Goal: Task Accomplishment & Management: Complete application form

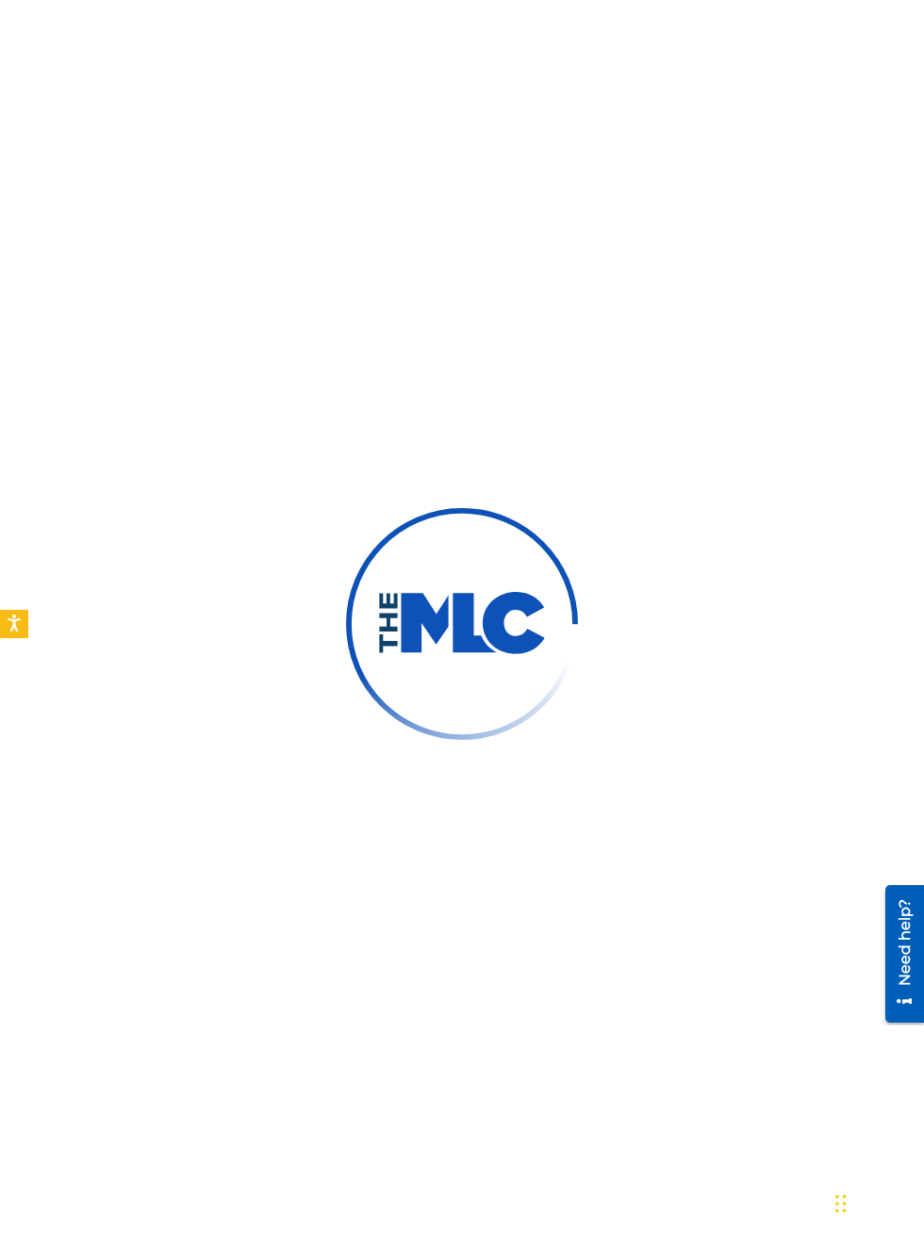
click at [519, 705] on img at bounding box center [462, 624] width 232 height 232
click at [905, 935] on div "Need help?" at bounding box center [904, 943] width 25 height 87
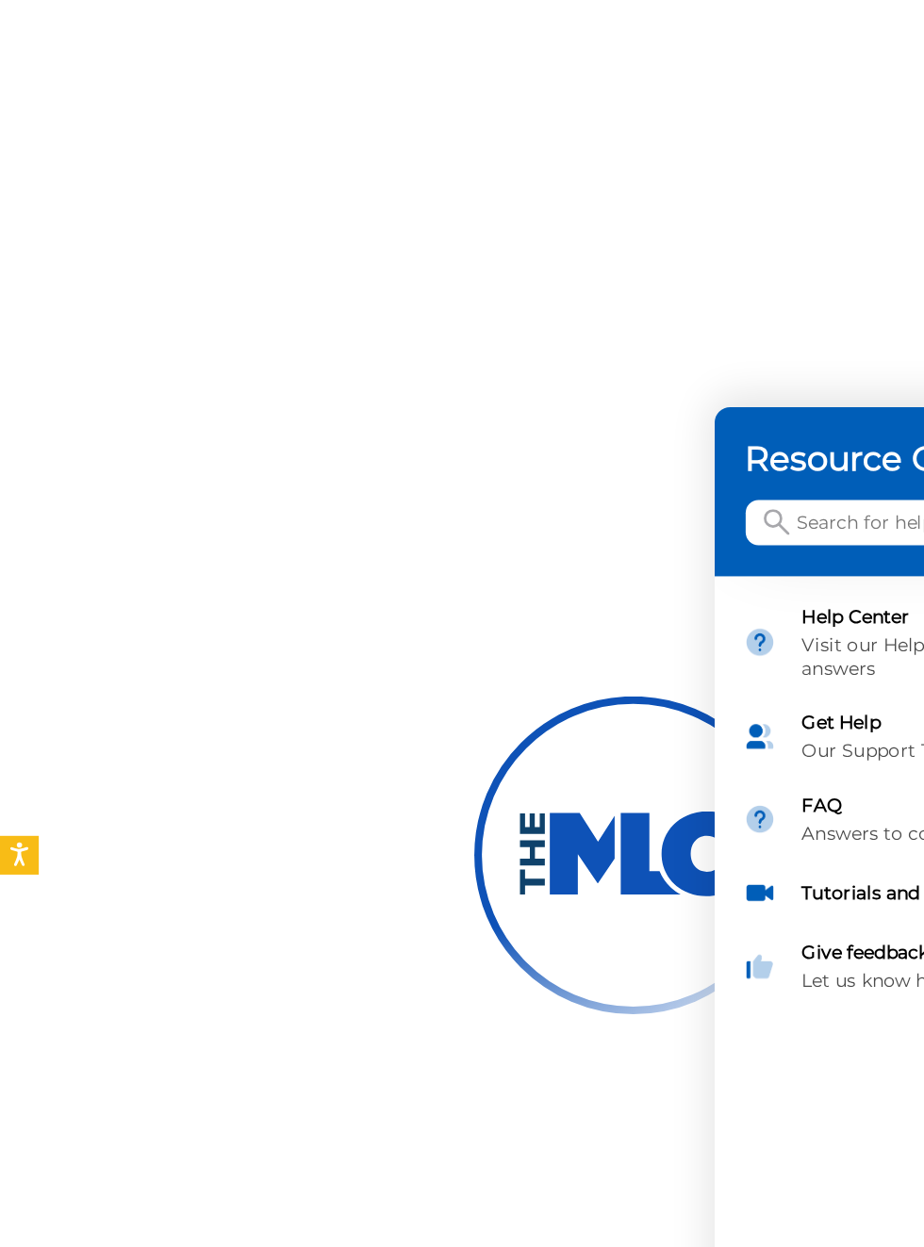
click at [619, 326] on h3 "Resource Center" at bounding box center [719, 336] width 351 height 30
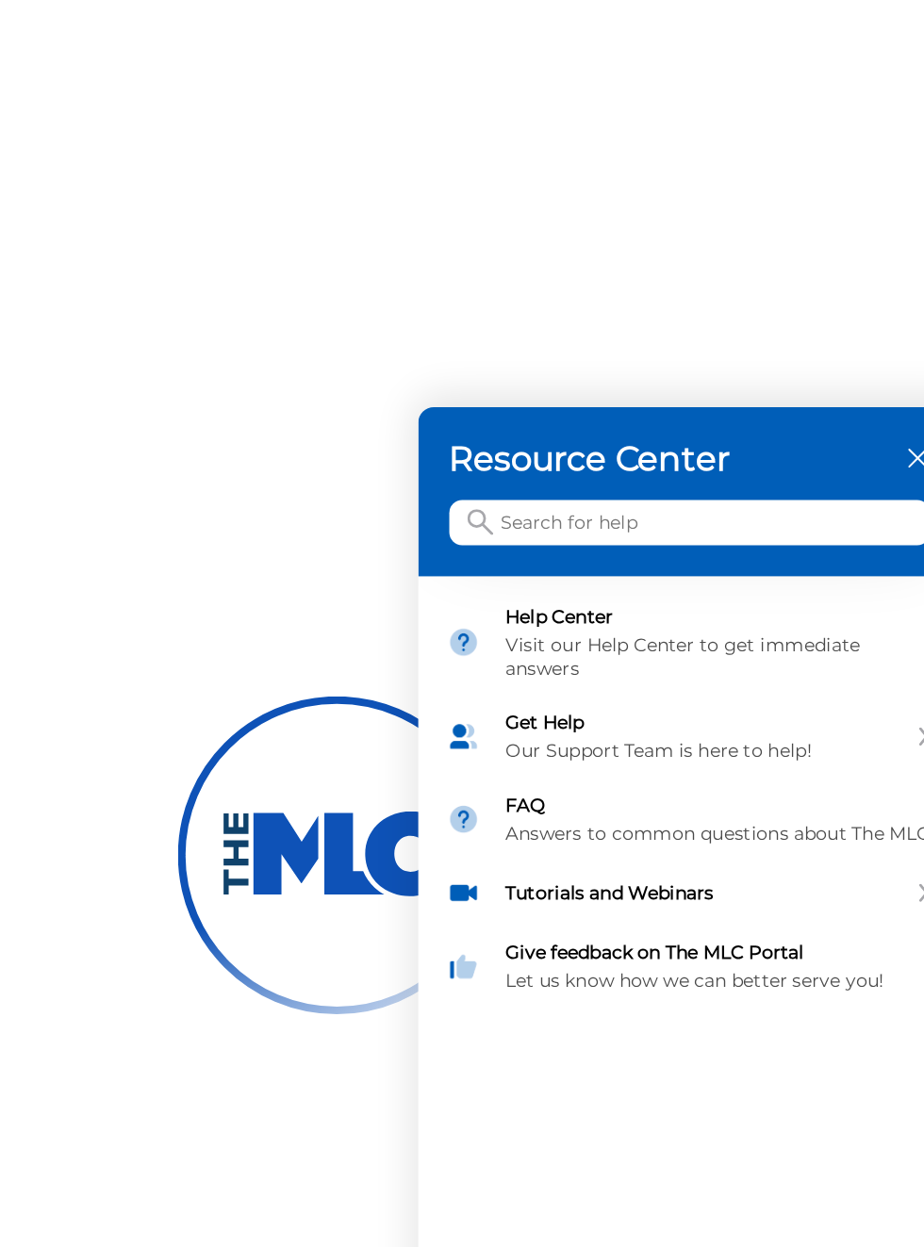
scroll to position [0, 249]
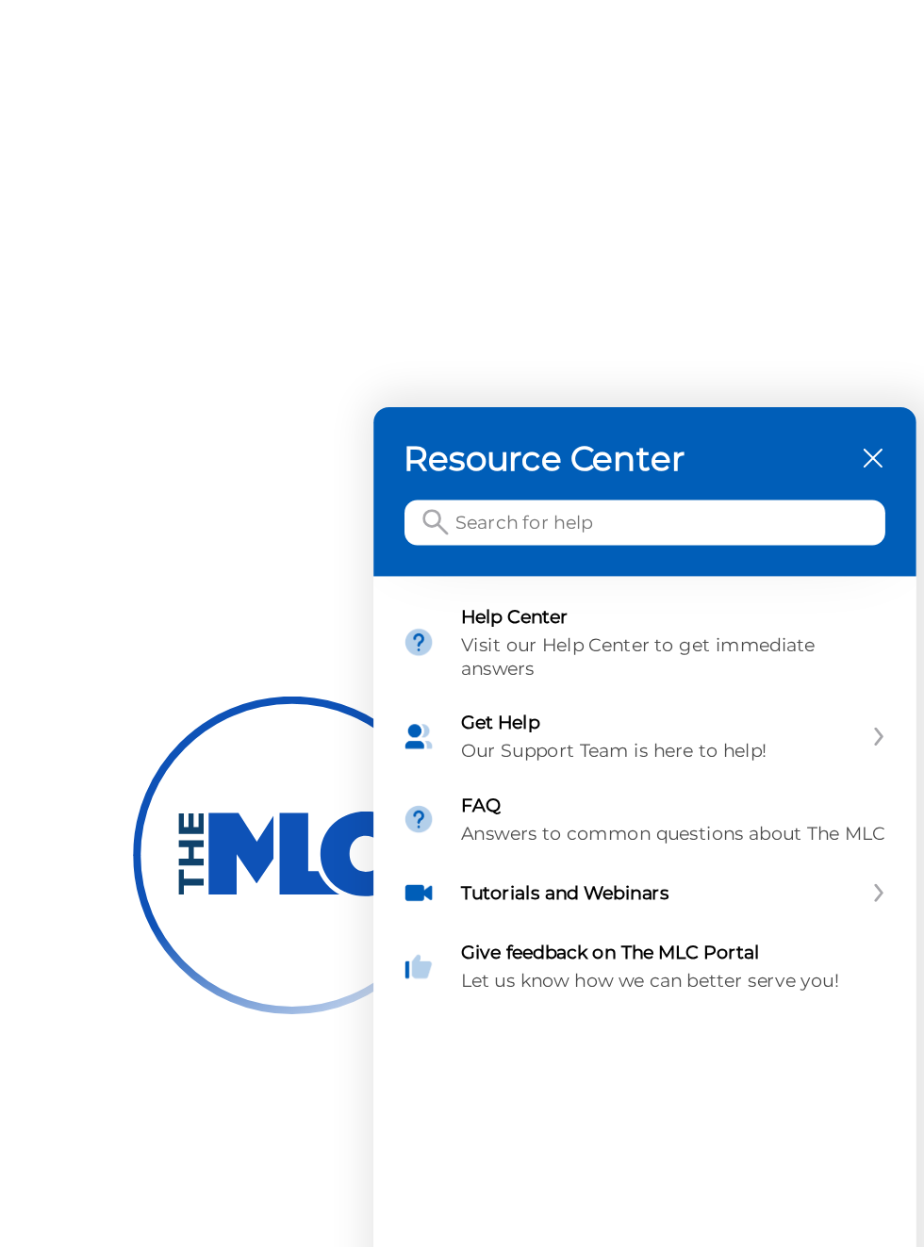
click at [564, 347] on div "Resource Center" at bounding box center [379, 360] width 396 height 124
click at [550, 334] on icon "close resource center" at bounding box center [545, 335] width 14 height 14
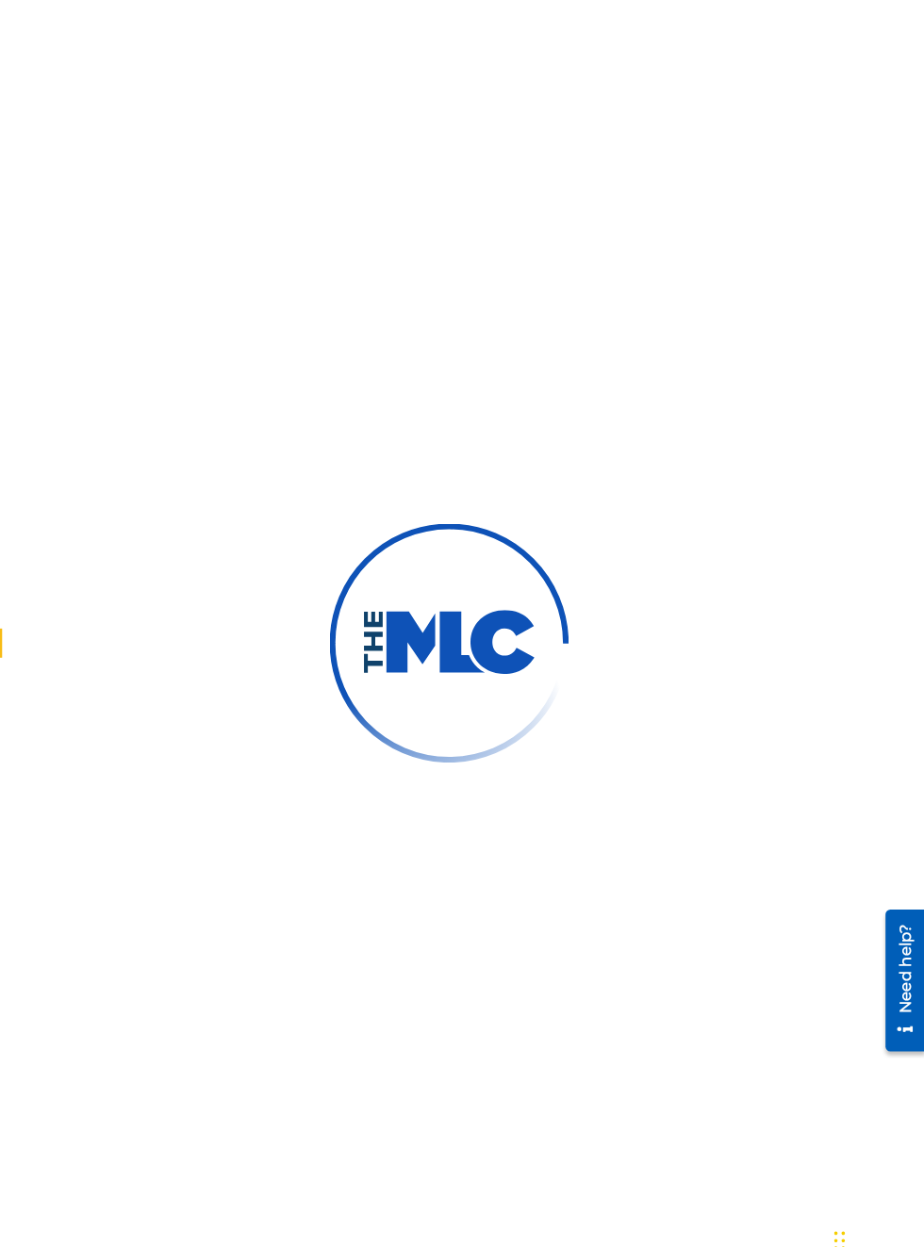
scroll to position [0, 25]
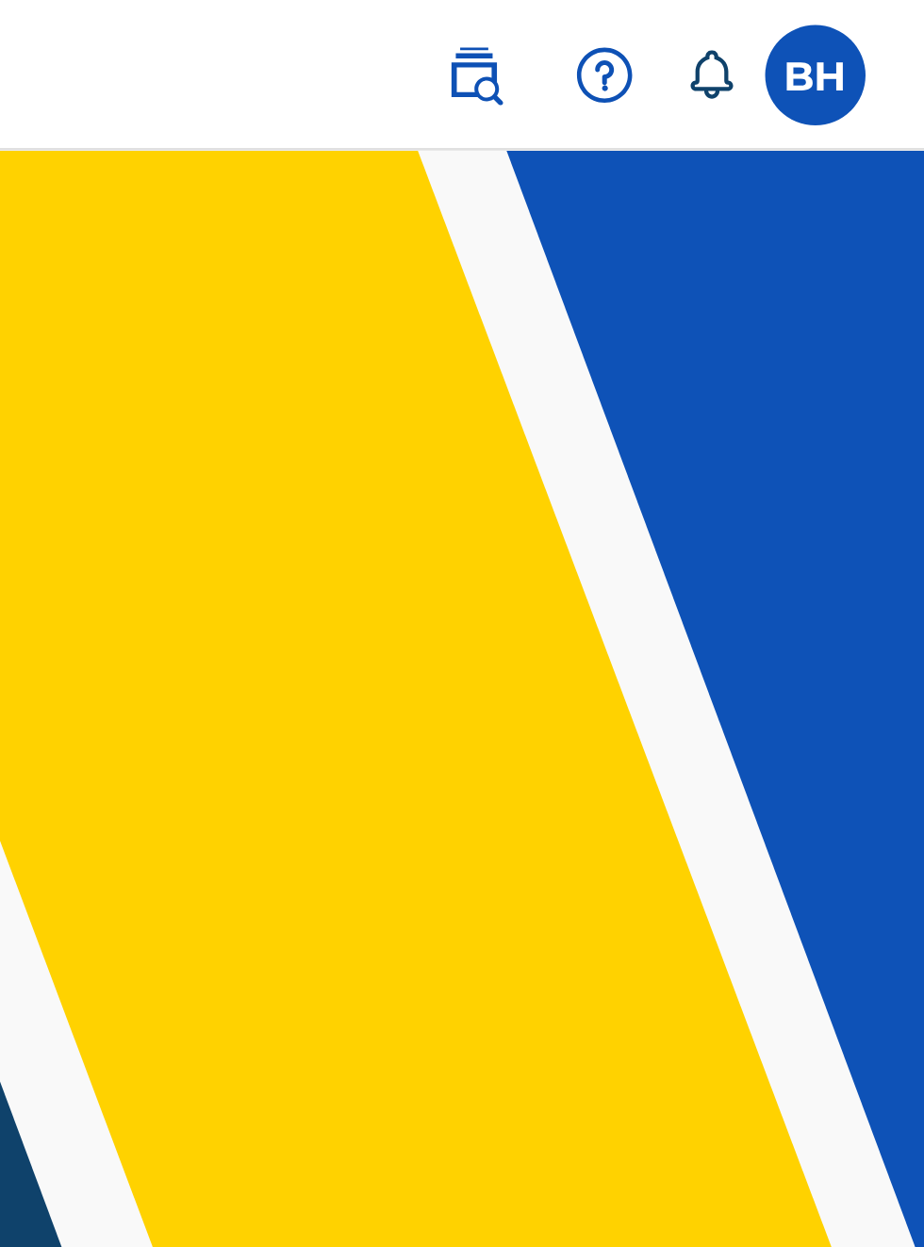
scroll to position [256, 20]
click at [724, 339] on header "Welcome to The MLC Portal It's time to Connect to Collect™!" at bounding box center [462, 267] width 924 height 421
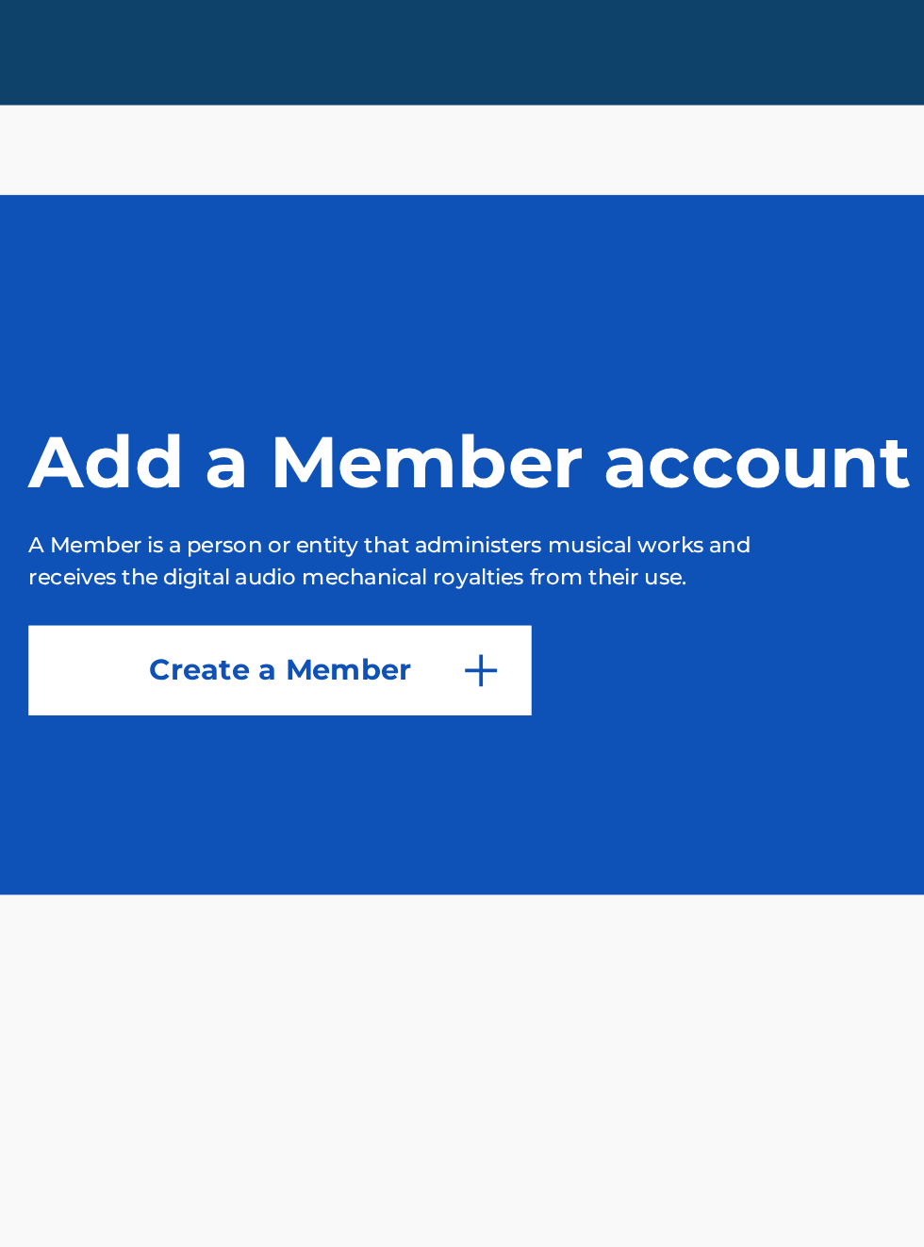
scroll to position [421, 30]
click at [283, 785] on img at bounding box center [283, 774] width 23 height 23
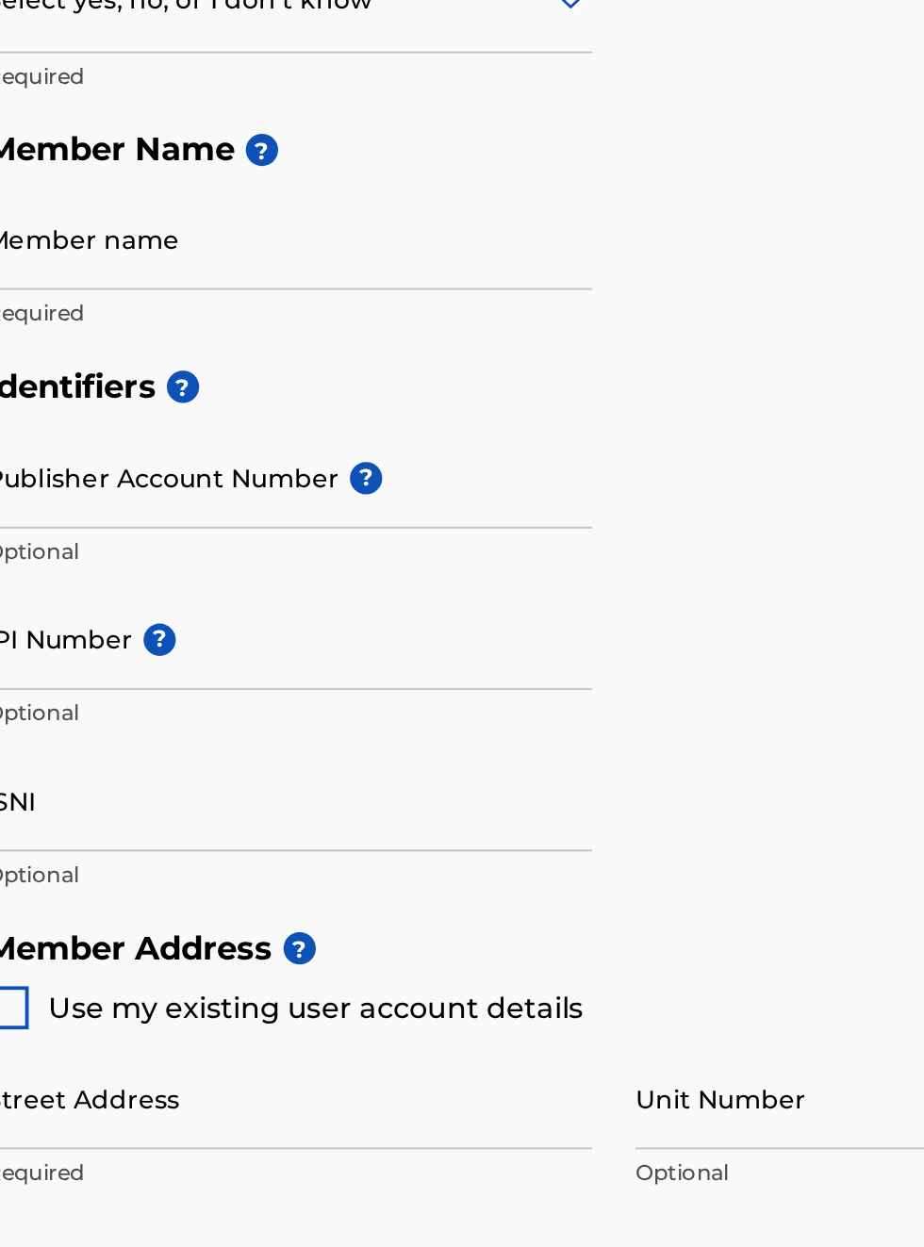
click at [421, 900] on div "Identifiers ? Publisher Account Number ? Optional IPI Number ? Optional ISNI Op…" at bounding box center [462, 752] width 879 height 295
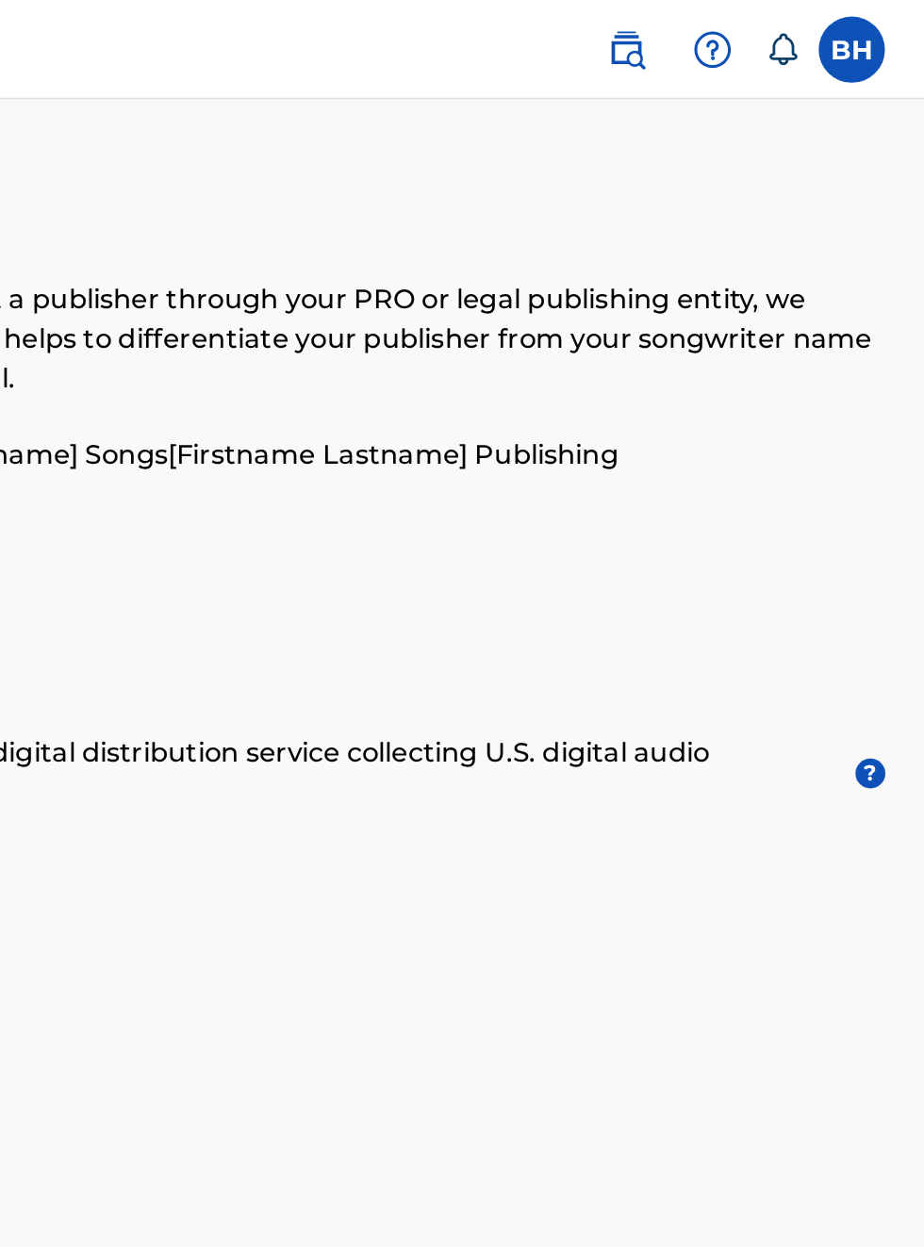
click at [883, 30] on label at bounding box center [883, 28] width 38 height 38
click at [883, 28] on input "BH Bobby Hamilton bobbyhamilton672@gmail.com Notification Preferences Profile L…" at bounding box center [883, 28] width 0 height 0
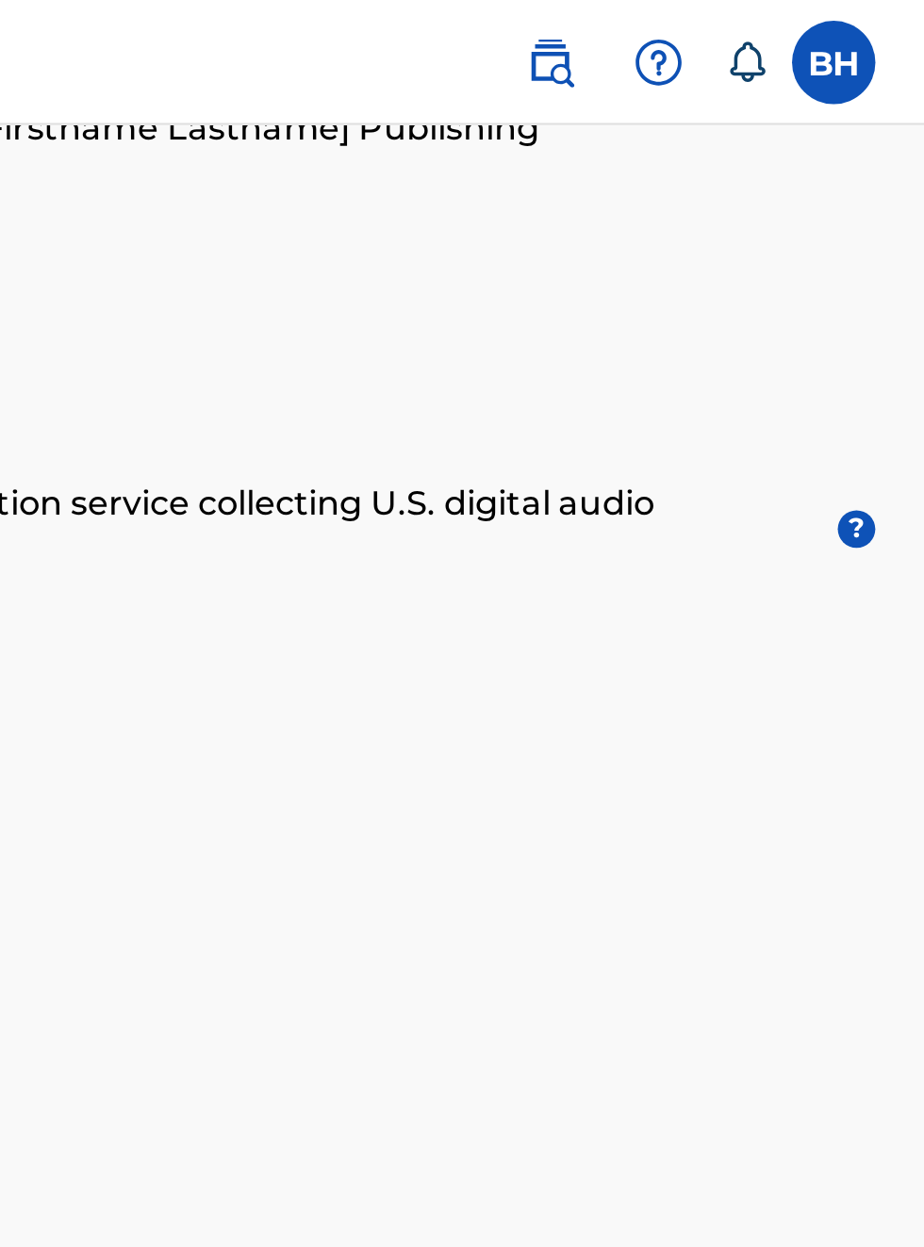
click at [761, 31] on img at bounding box center [754, 28] width 23 height 23
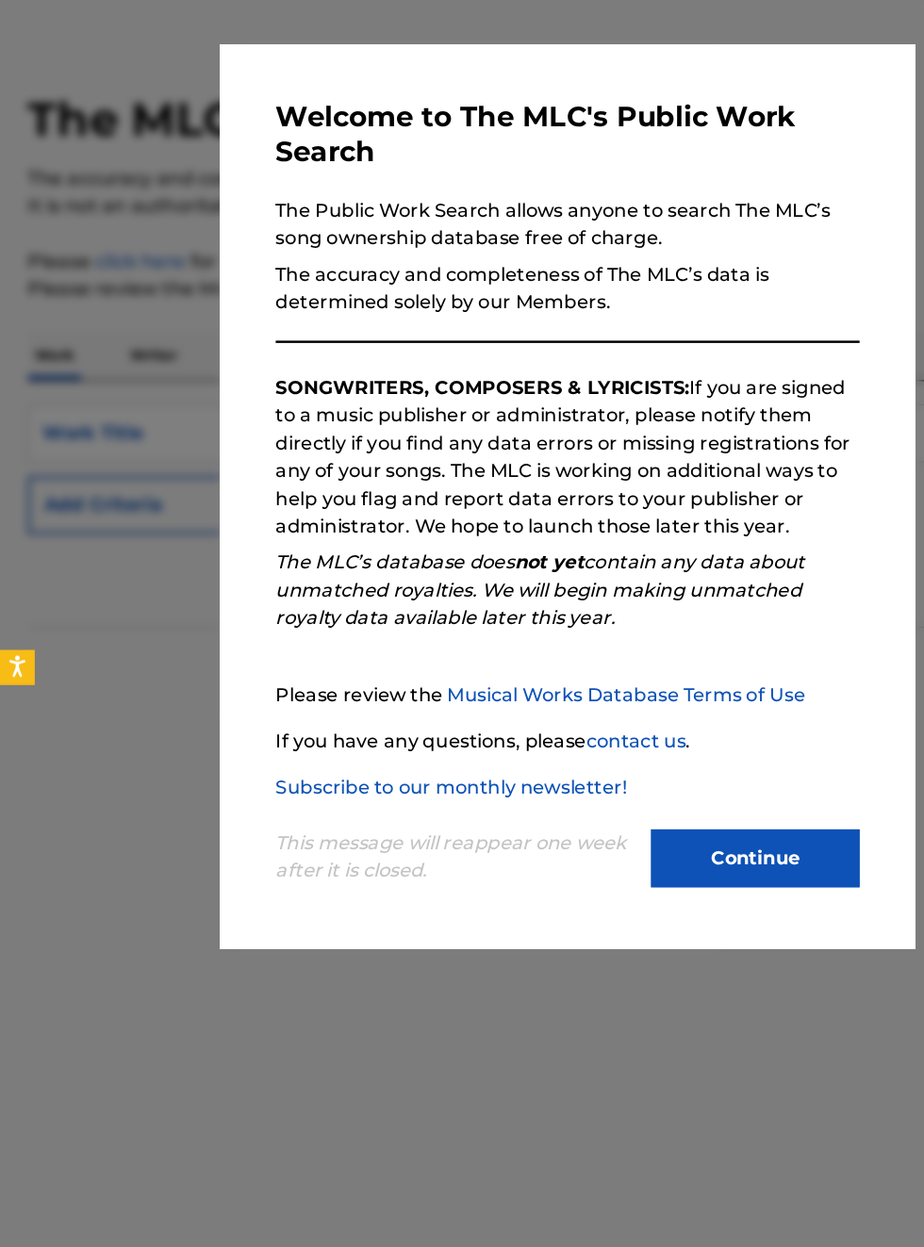
click at [547, 655] on link "Musical Works Database Terms of Use" at bounding box center [509, 646] width 291 height 18
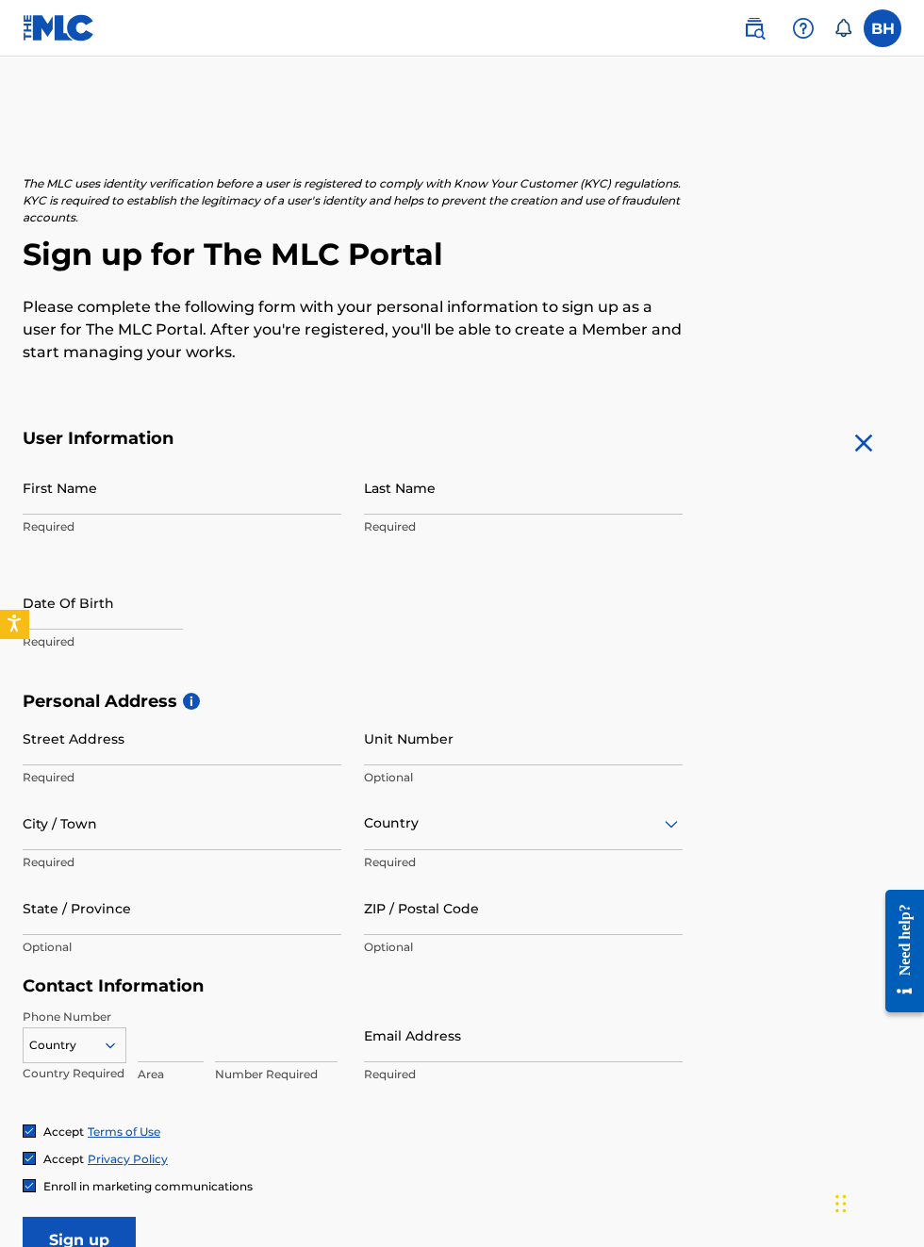
click at [65, 39] on img at bounding box center [59, 27] width 73 height 27
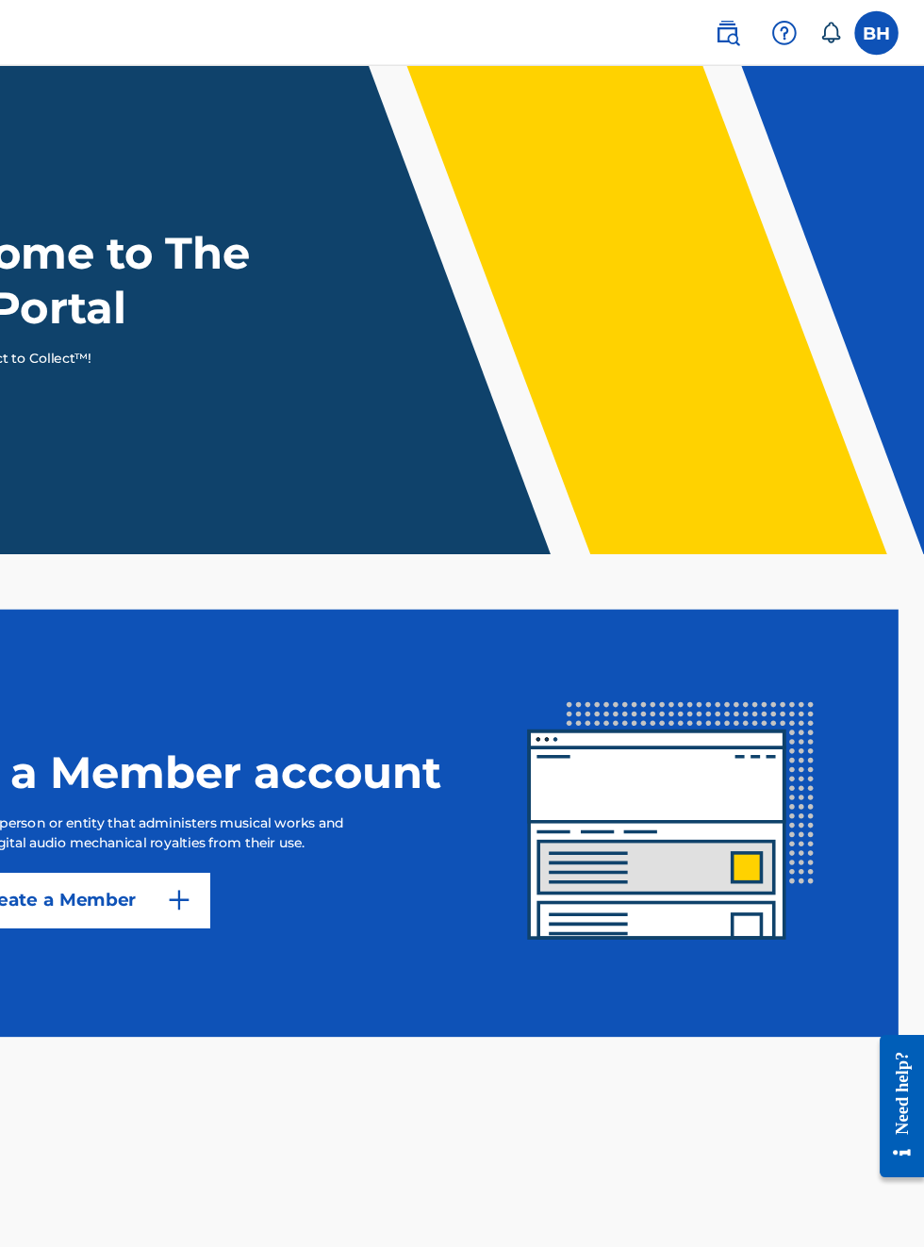
click at [889, 31] on label at bounding box center [883, 28] width 38 height 38
click at [883, 28] on input "BH Bobby Hamilton bobbyhamilton672@gmail.com Notification Preferences Profile L…" at bounding box center [883, 28] width 0 height 0
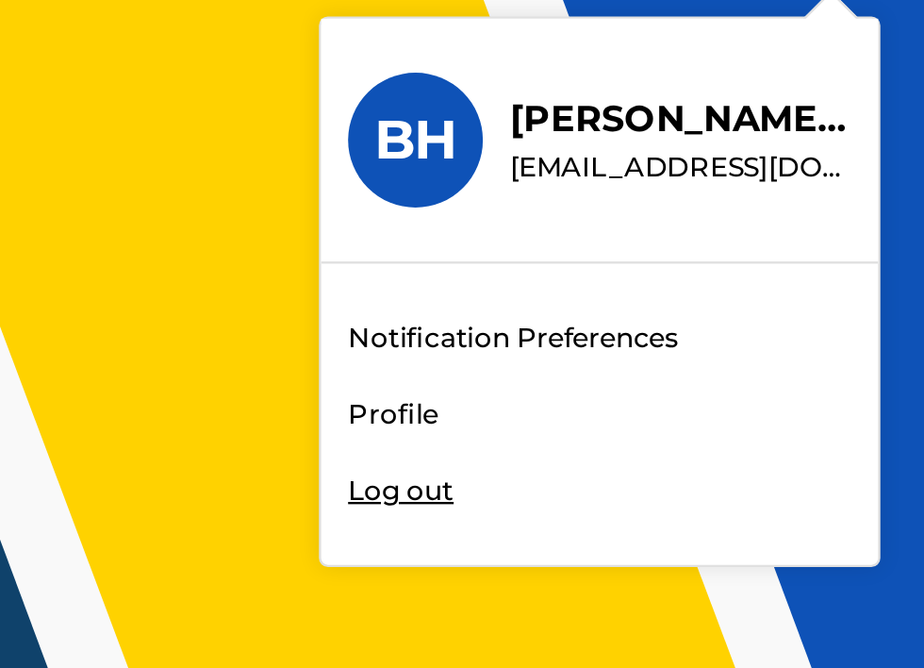
click at [709, 237] on div "BH BH Bobby Hamilton bobbyhamilton672@gmail.com Notification Preferences Profil…" at bounding box center [462, 502] width 924 height 1005
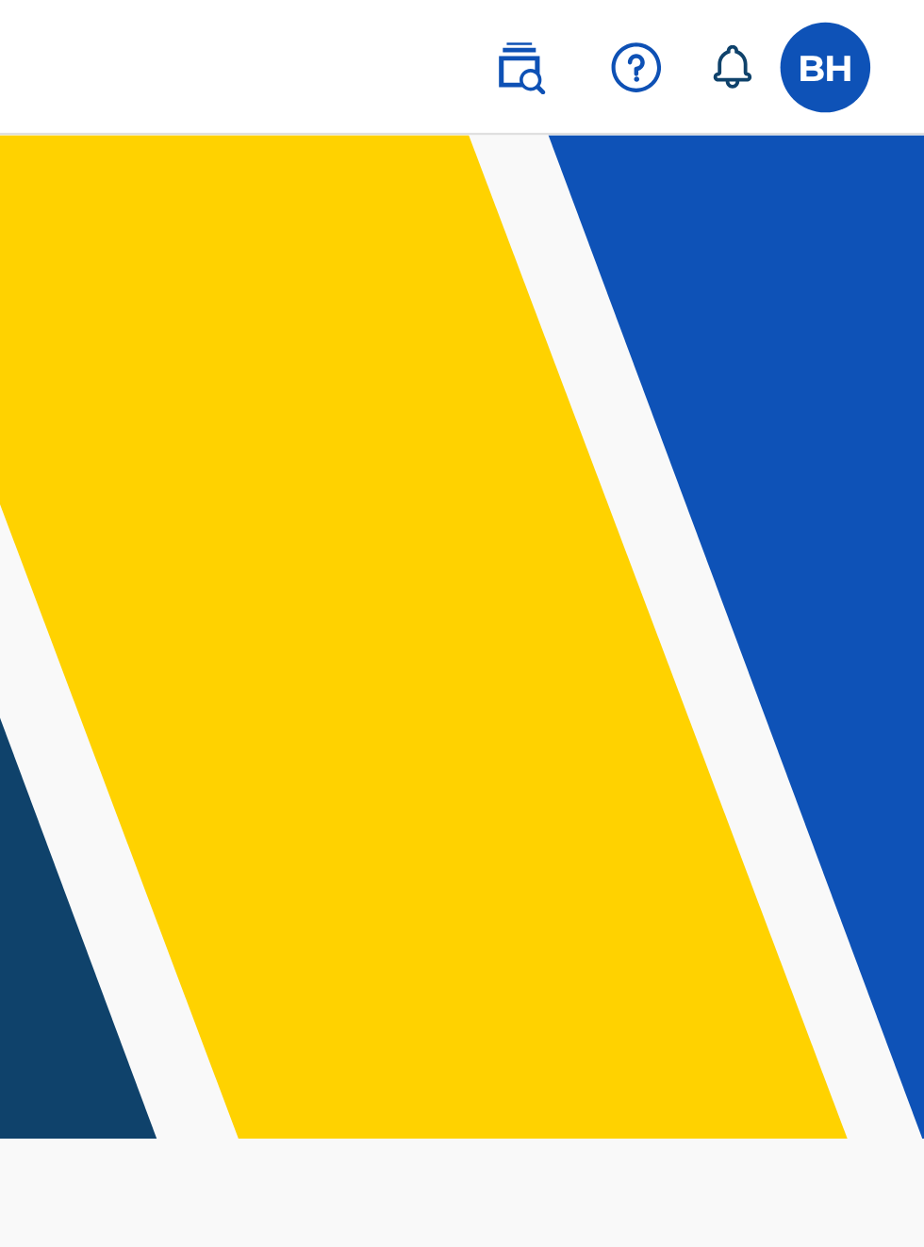
click at [883, 28] on label at bounding box center [883, 28] width 38 height 38
click at [883, 28] on input "BH Bobby Hamilton bobbyhamilton672@gmail.com Notification Preferences Profile L…" at bounding box center [883, 28] width 0 height 0
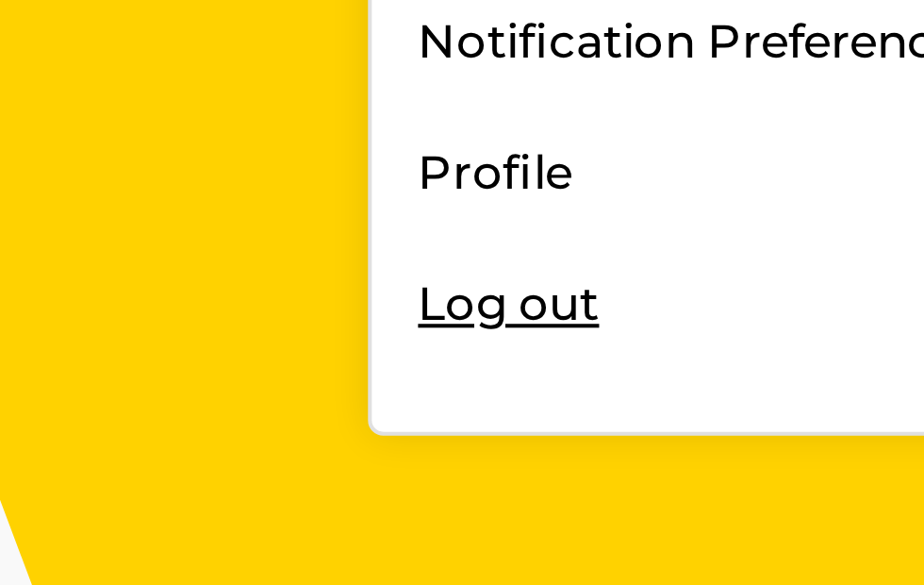
click at [699, 234] on div "BH BH Bobby Hamilton bobbyhamilton672@gmail.com Notification Preferences Profil…" at bounding box center [462, 502] width 924 height 1005
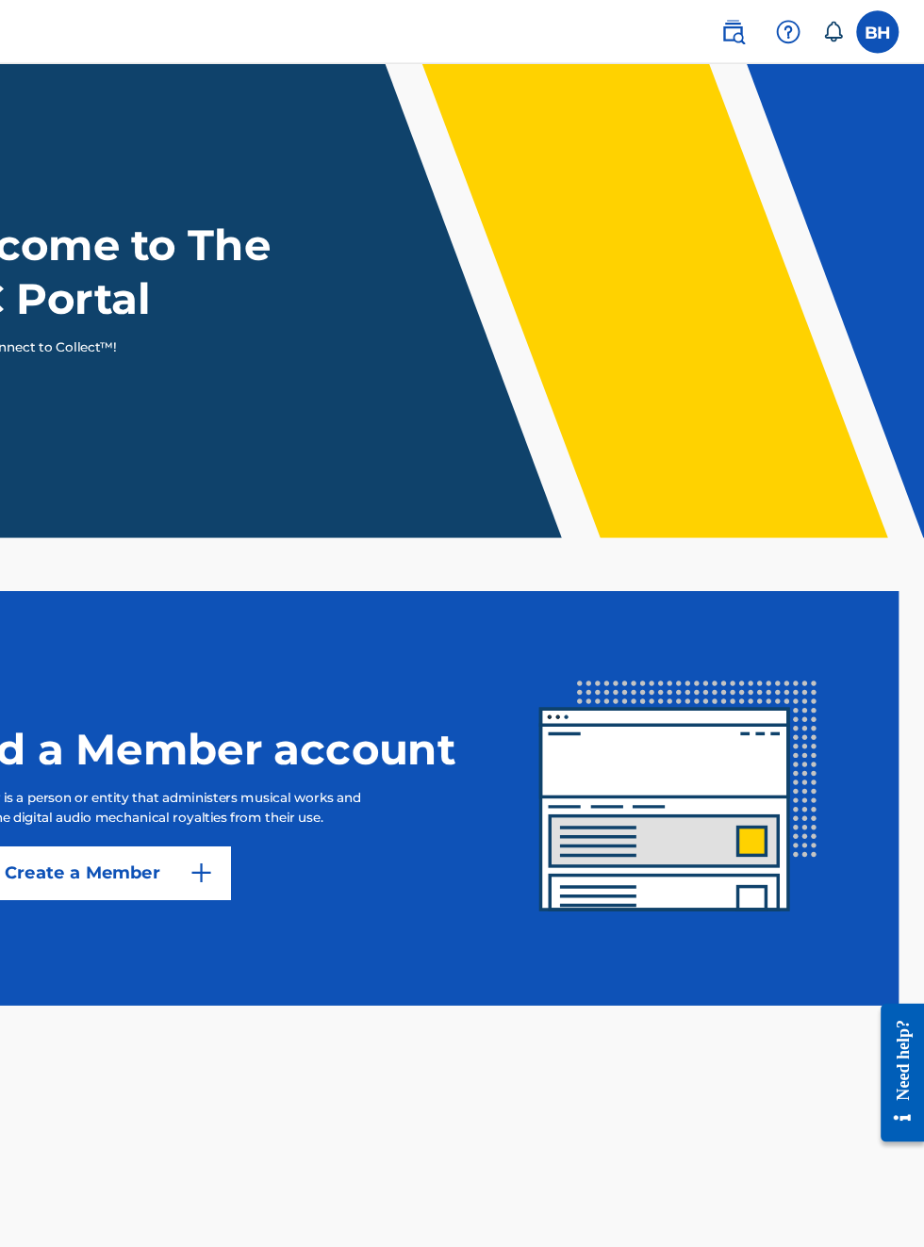
click at [646, 317] on div "Welcome to The MLC Portal It's time to Connect to Collect™!" at bounding box center [462, 255] width 924 height 123
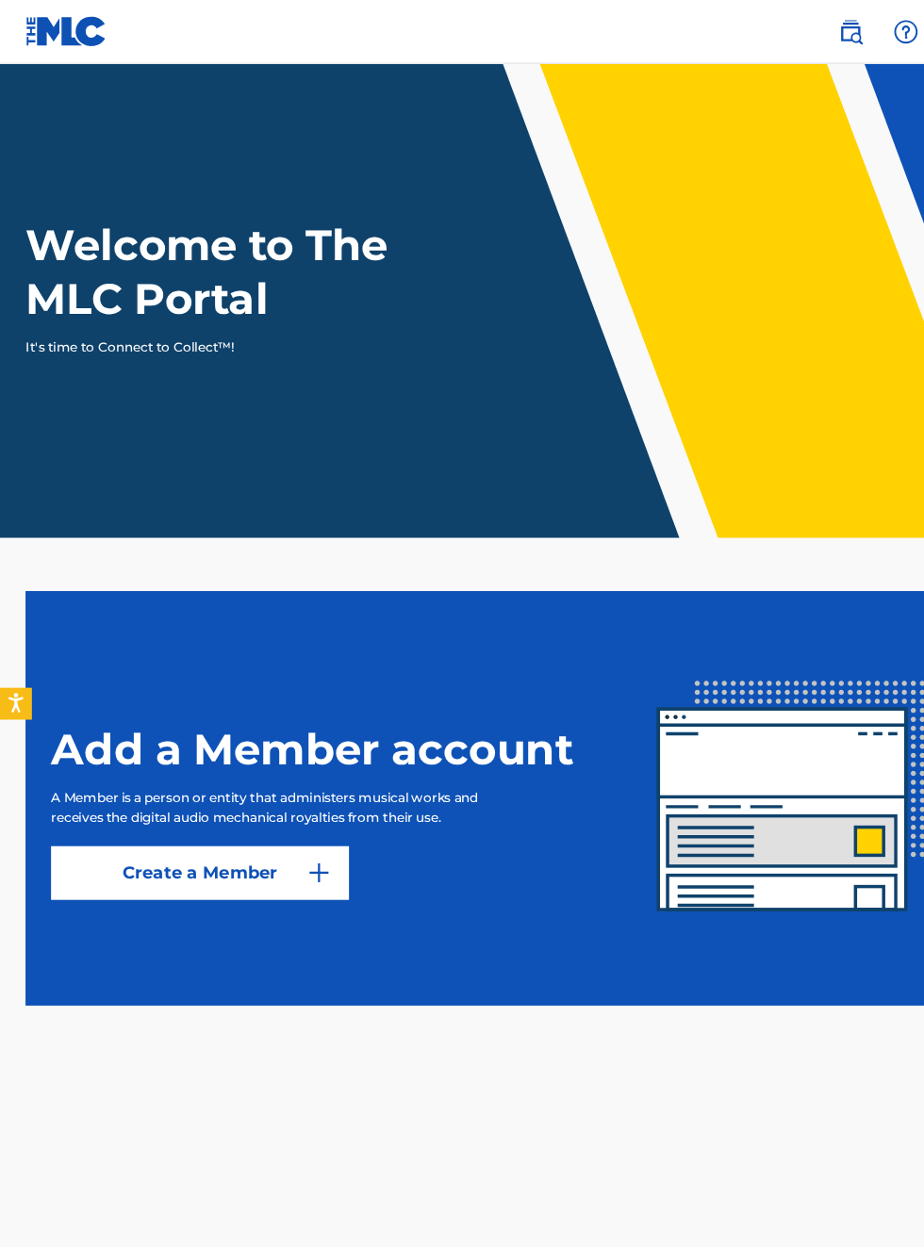
click at [172, 411] on header "Welcome to The MLC Portal It's time to Connect to Collect™!" at bounding box center [462, 267] width 924 height 421
click at [178, 289] on h1 "Welcome to The MLC Portal" at bounding box center [199, 241] width 353 height 94
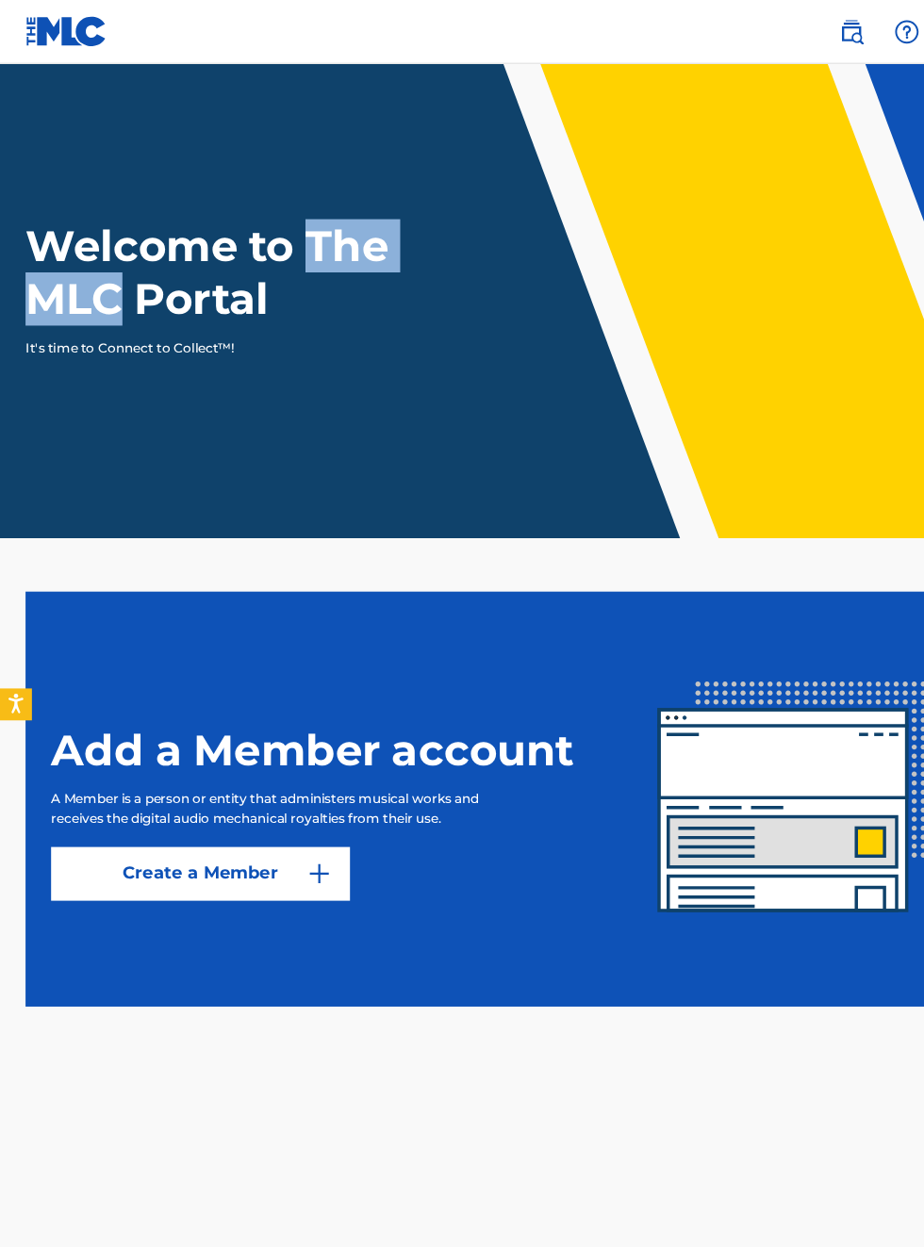
click at [230, 266] on h1 "Welcome to The MLC Portal" at bounding box center [199, 241] width 353 height 94
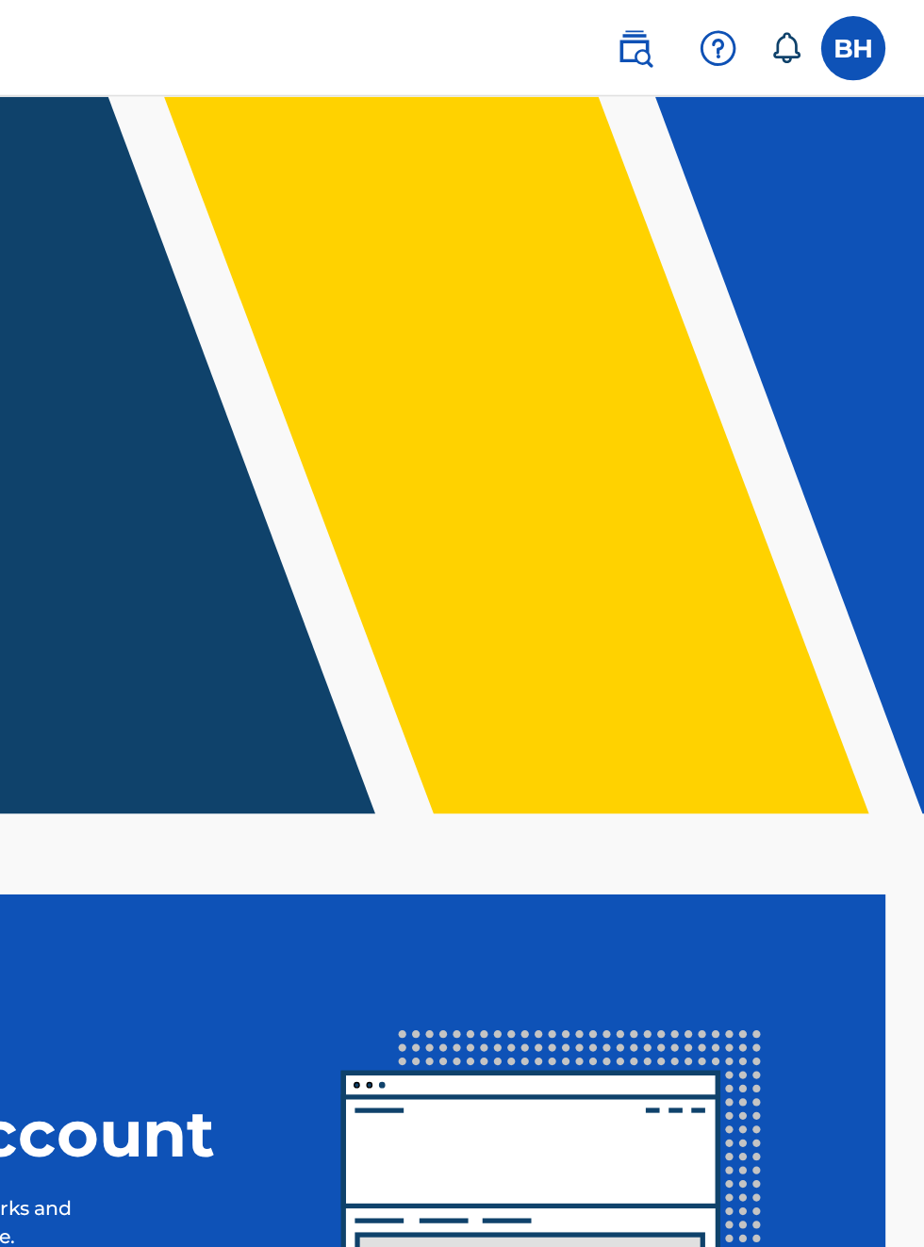
scroll to position [0, 382]
click at [832, 317] on div "Welcome to The MLC Portal It's time to Connect to Collect™!" at bounding box center [462, 255] width 924 height 123
click at [813, 422] on header "Welcome to The MLC Portal It's time to Connect to Collect™!" at bounding box center [462, 267] width 924 height 421
click at [831, 467] on header "Welcome to The MLC Portal It's time to Connect to Collect™!" at bounding box center [462, 267] width 924 height 421
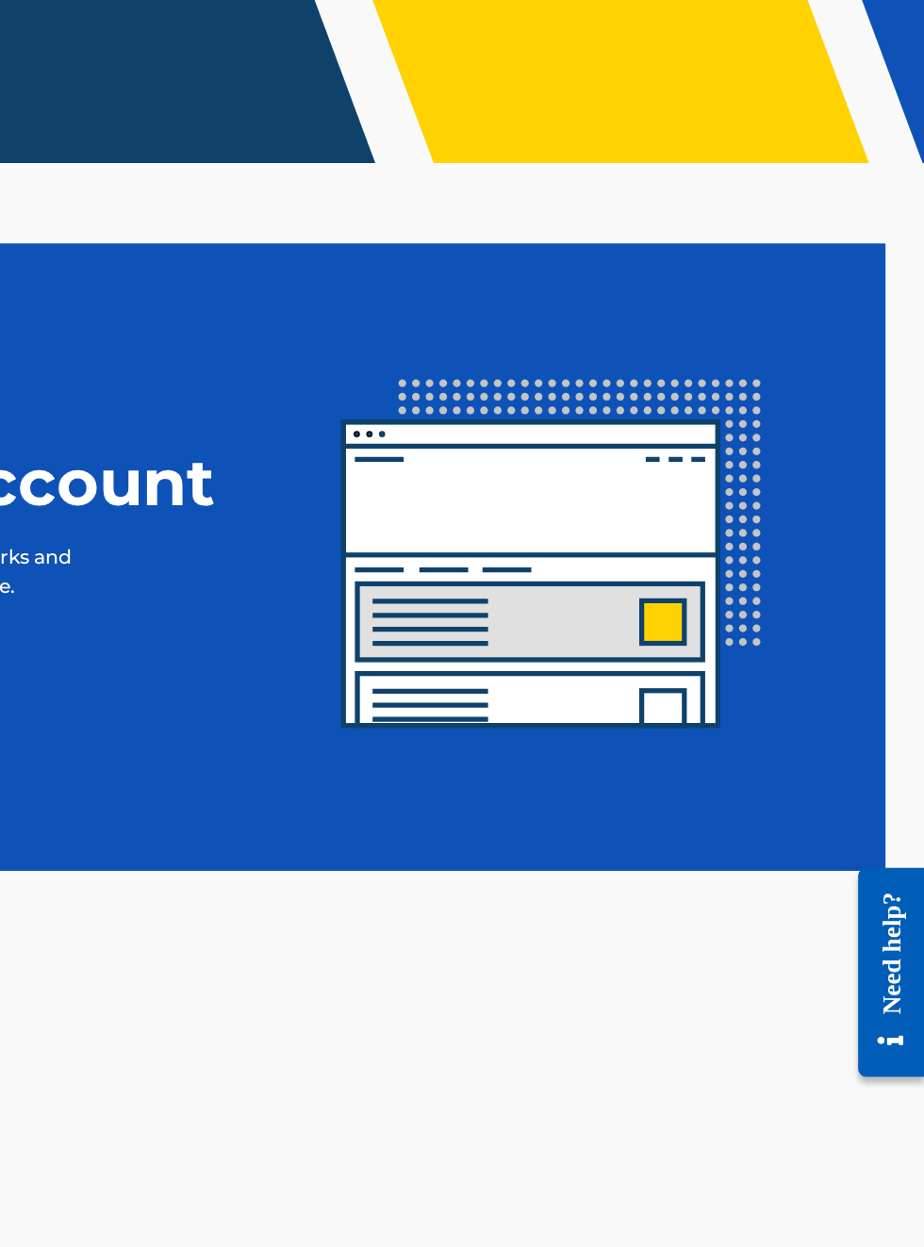
scroll to position [381, 382]
click at [722, 804] on img at bounding box center [706, 708] width 345 height 345
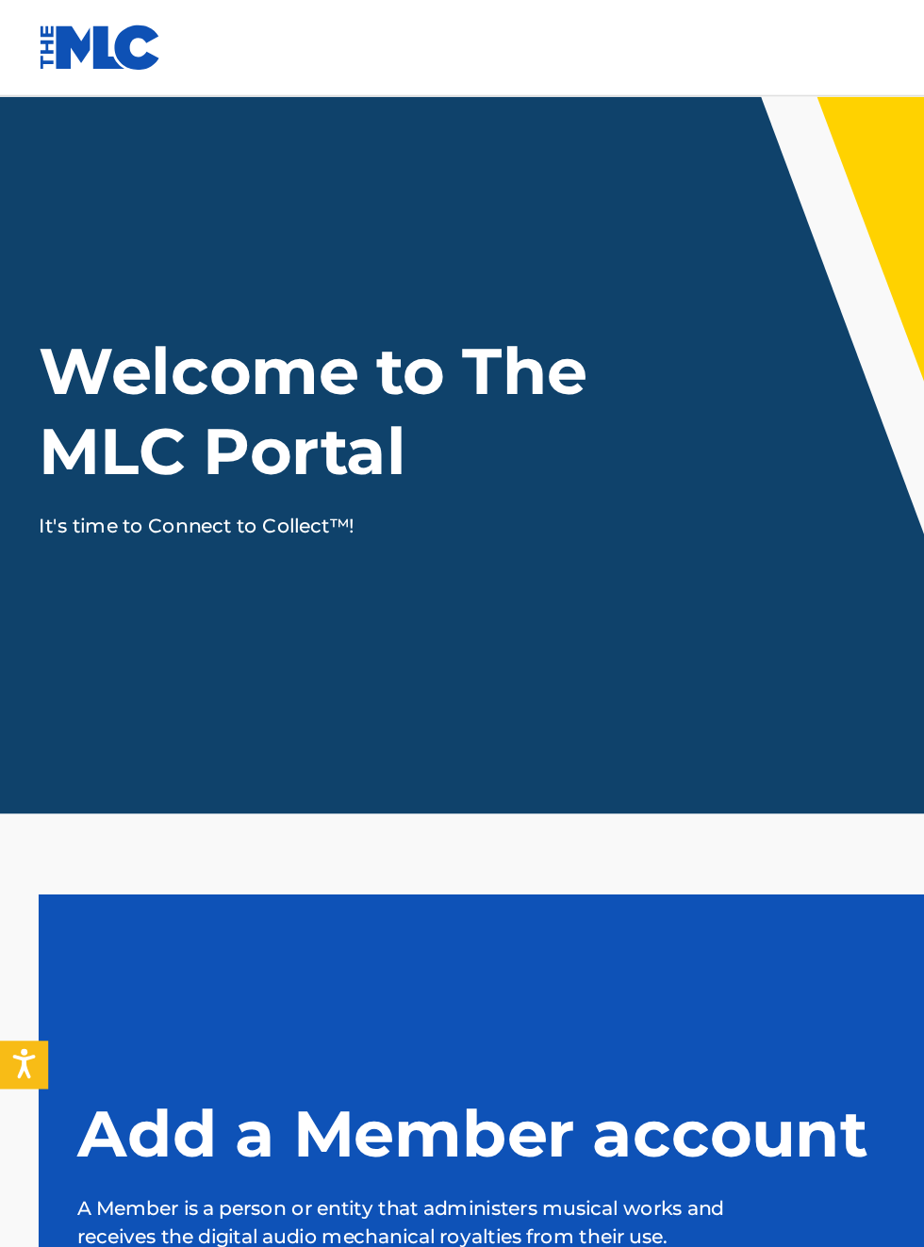
scroll to position [0, 0]
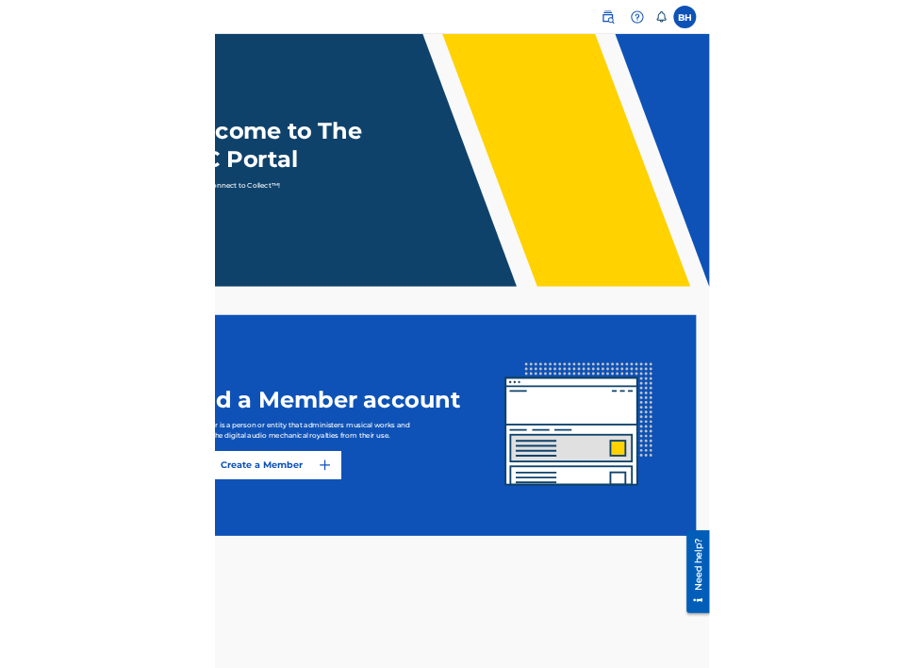
scroll to position [0, 99]
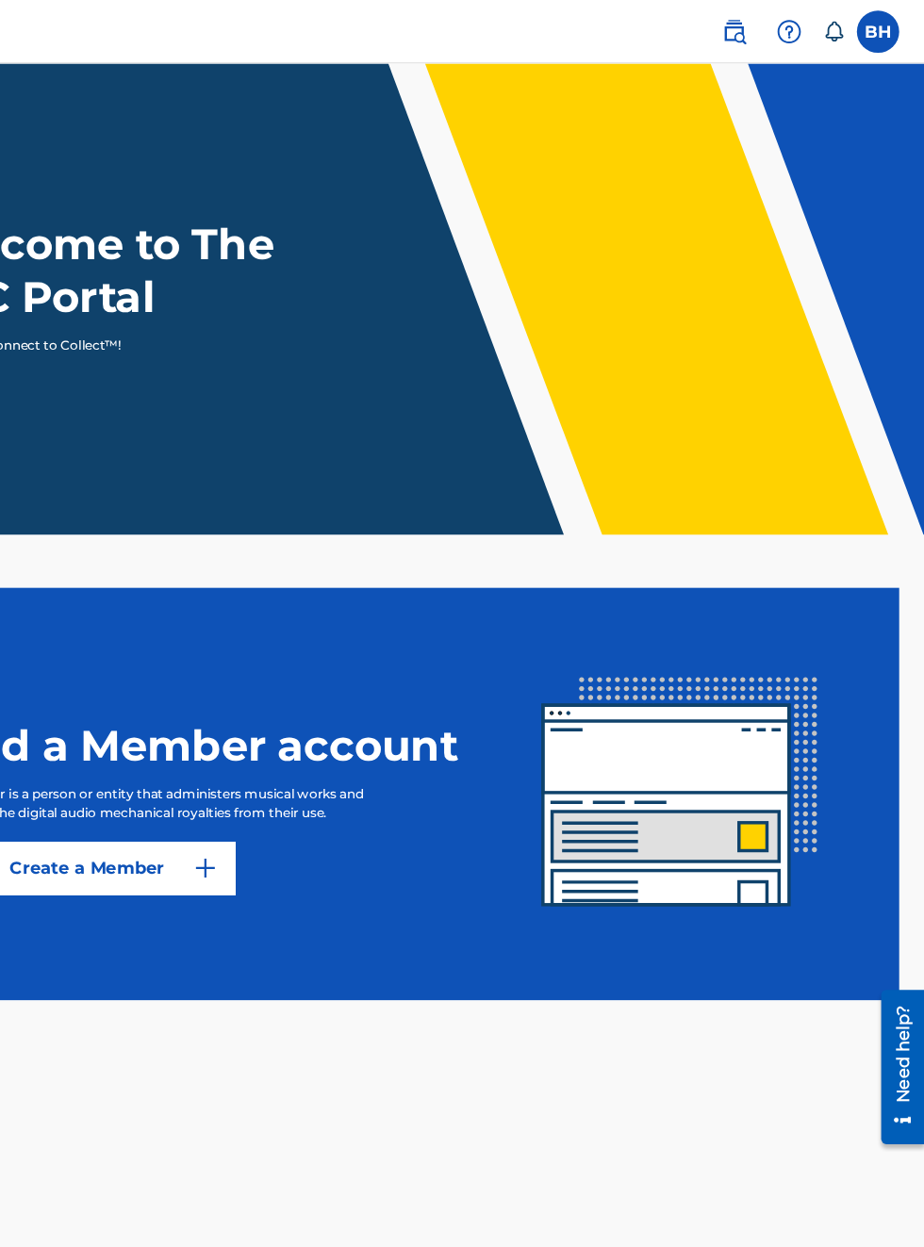
click at [898, 27] on label at bounding box center [883, 28] width 38 height 38
click at [883, 28] on input "BH [PERSON_NAME] [EMAIL_ADDRESS][DOMAIN_NAME] Notification Preferences Profile …" at bounding box center [883, 28] width 0 height 0
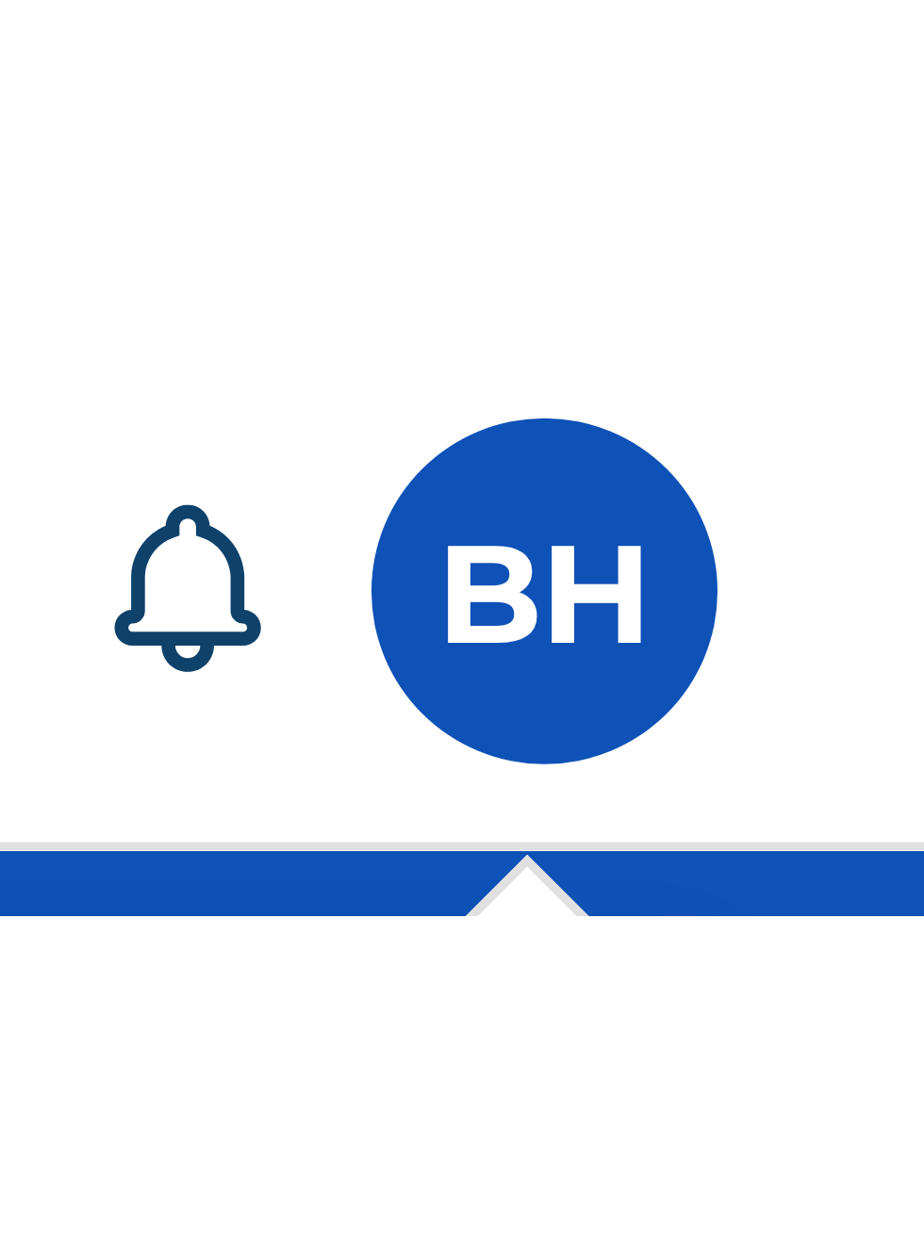
scroll to position [0, 823]
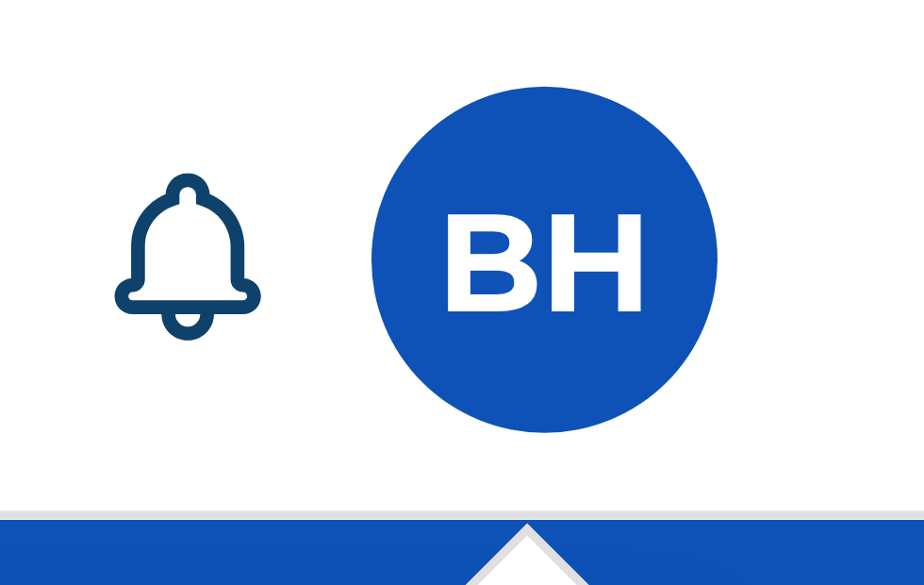
click at [900, 17] on div "BH BH [PERSON_NAME] [EMAIL_ADDRESS][DOMAIN_NAME] Notification Preferences Profi…" at bounding box center [812, 28] width 177 height 38
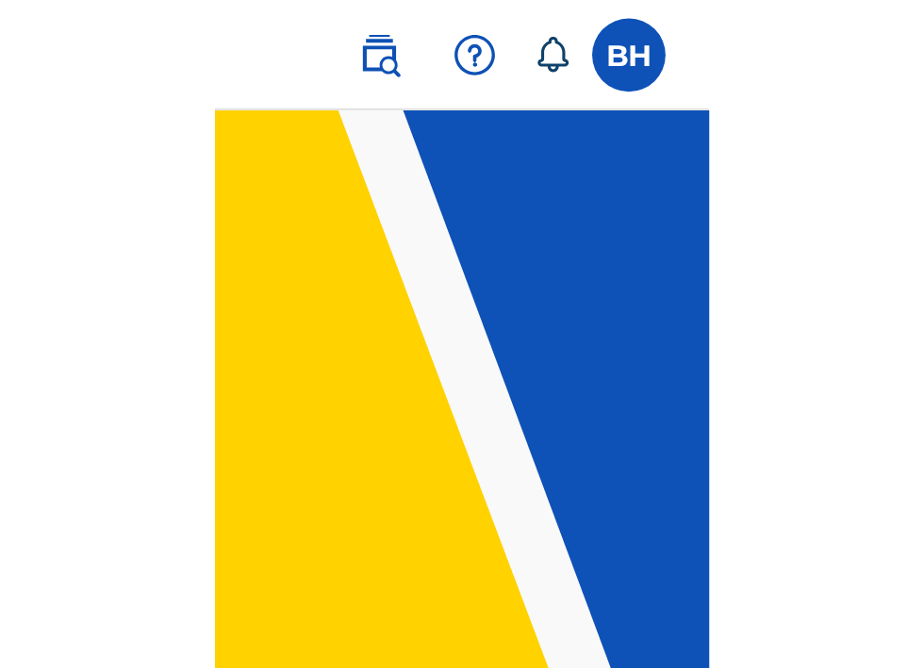
scroll to position [0, 669]
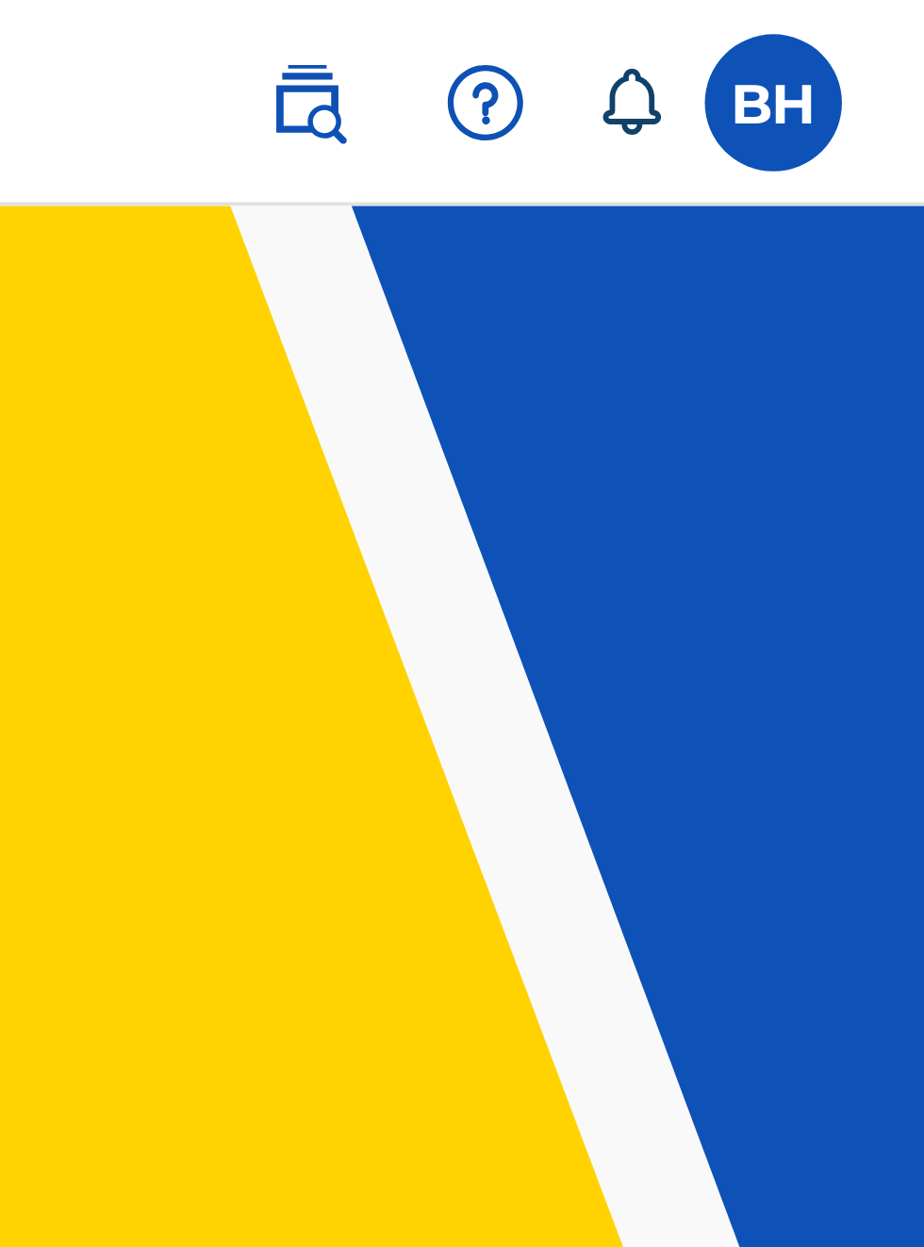
click at [886, 27] on label at bounding box center [883, 28] width 38 height 38
click at [883, 28] on input "BH [PERSON_NAME] [EMAIL_ADDRESS][DOMAIN_NAME] Notification Preferences Profile …" at bounding box center [883, 28] width 0 height 0
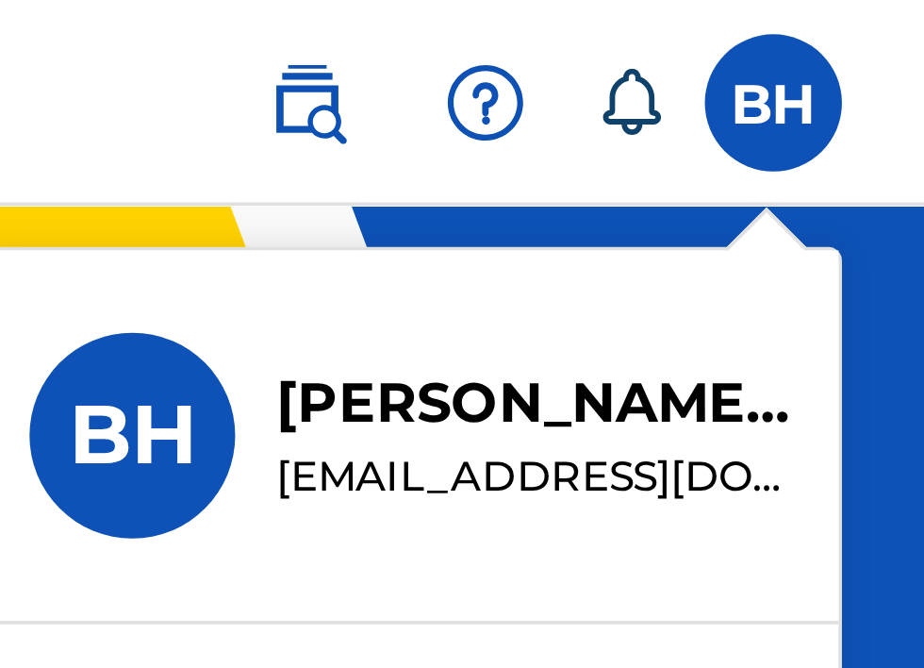
click at [814, 117] on div "BH BH Bobby Hamilton bobbyhamilton672@gmail.com Notification Preferences Profil…" at bounding box center [462, 502] width 924 height 1005
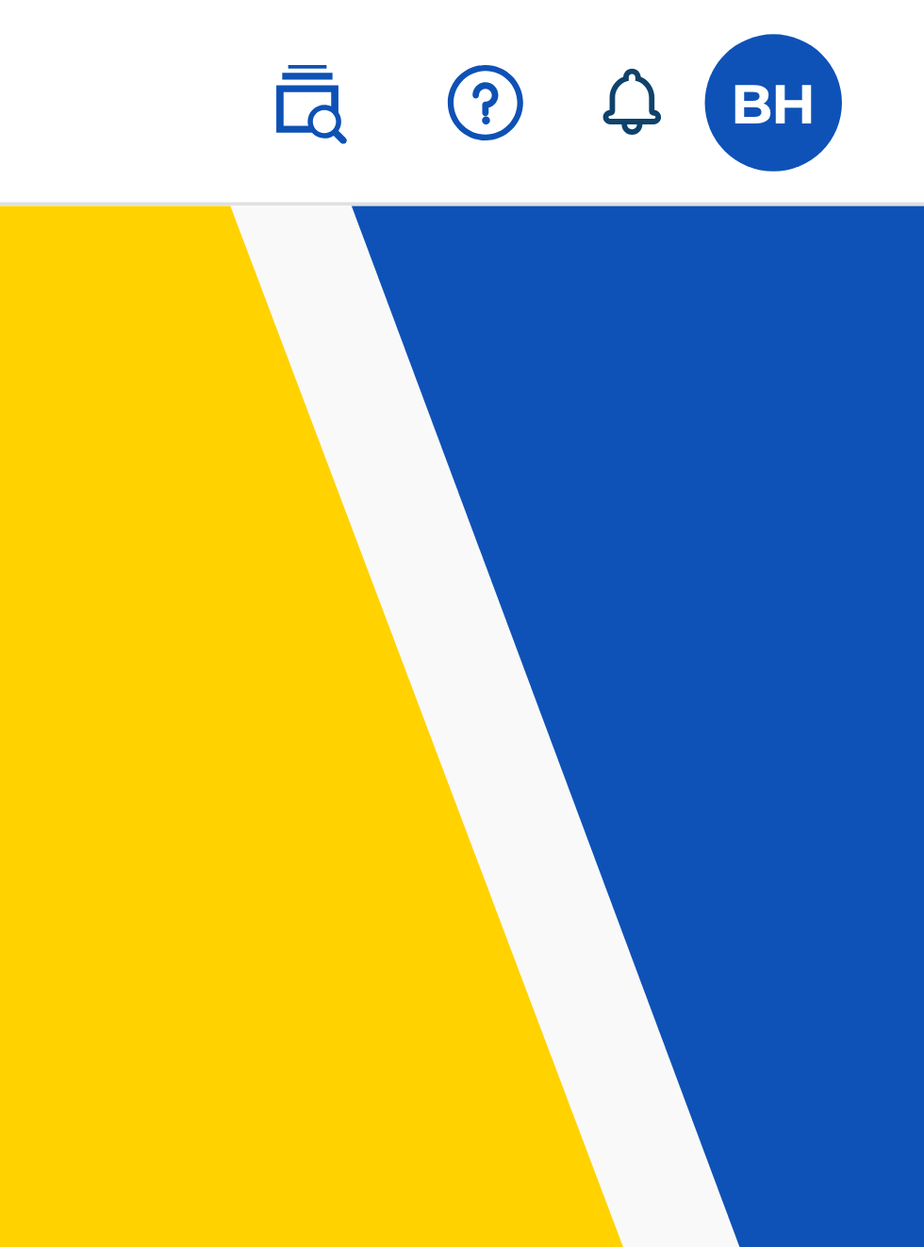
click at [881, 22] on label at bounding box center [883, 28] width 38 height 38
click at [883, 28] on input "BH Bobby Hamilton bobbyhamilton672@gmail.com Notification Preferences Profile L…" at bounding box center [883, 28] width 0 height 0
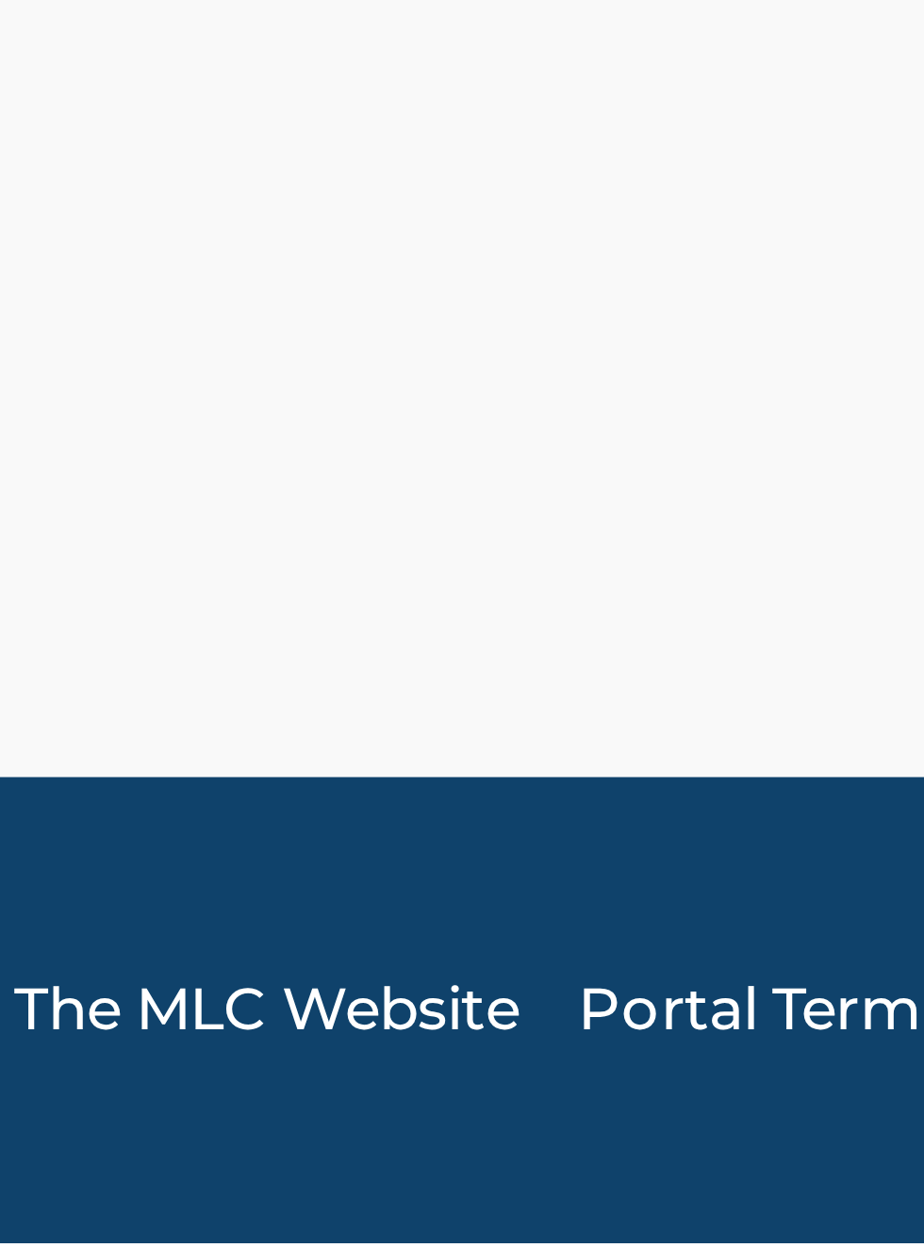
scroll to position [1006, 587]
click at [655, 1204] on link "The MLC Website" at bounding box center [639, 1202] width 98 height 17
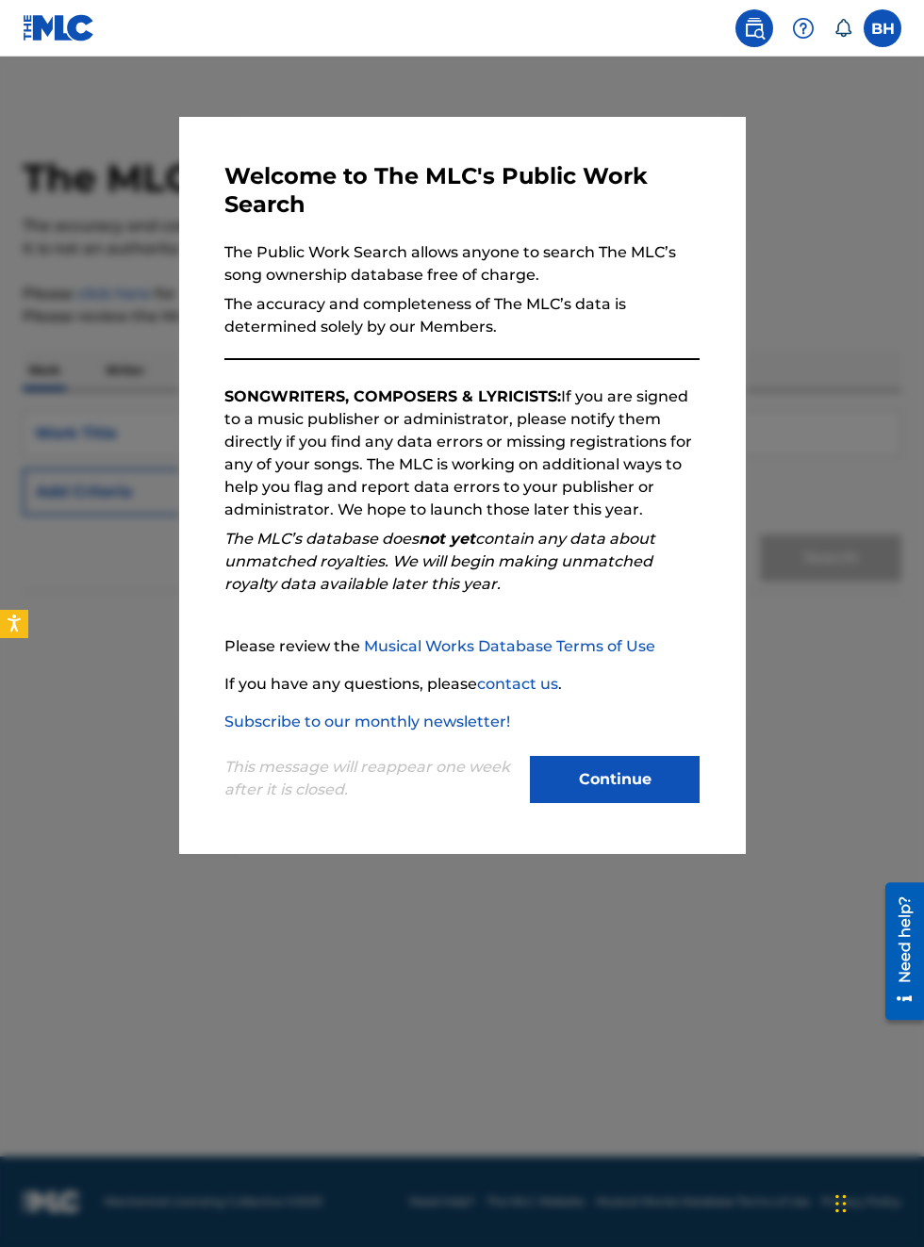
click at [811, 500] on div at bounding box center [462, 680] width 924 height 1247
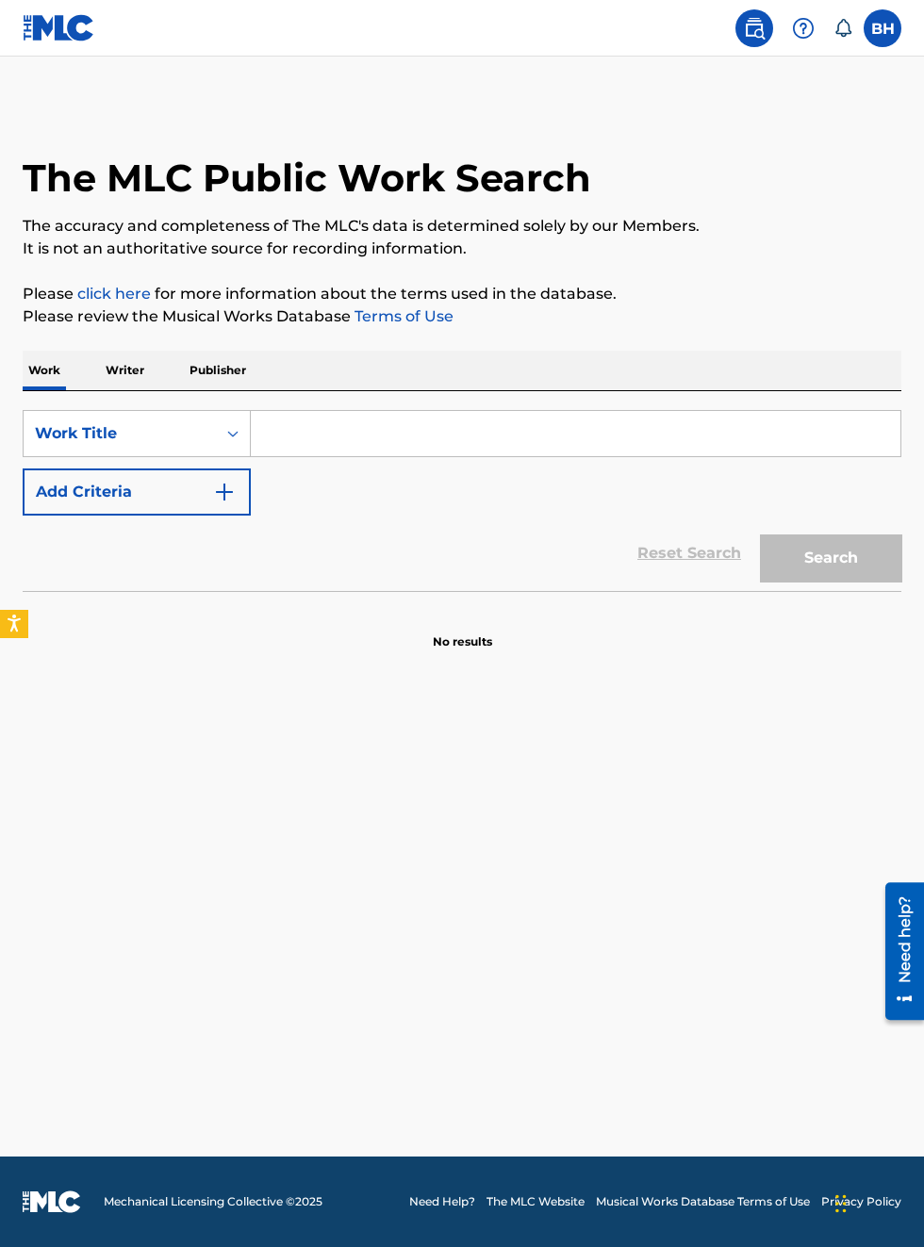
click at [151, 303] on link "click here" at bounding box center [114, 294] width 74 height 18
